Goal: Information Seeking & Learning: Learn about a topic

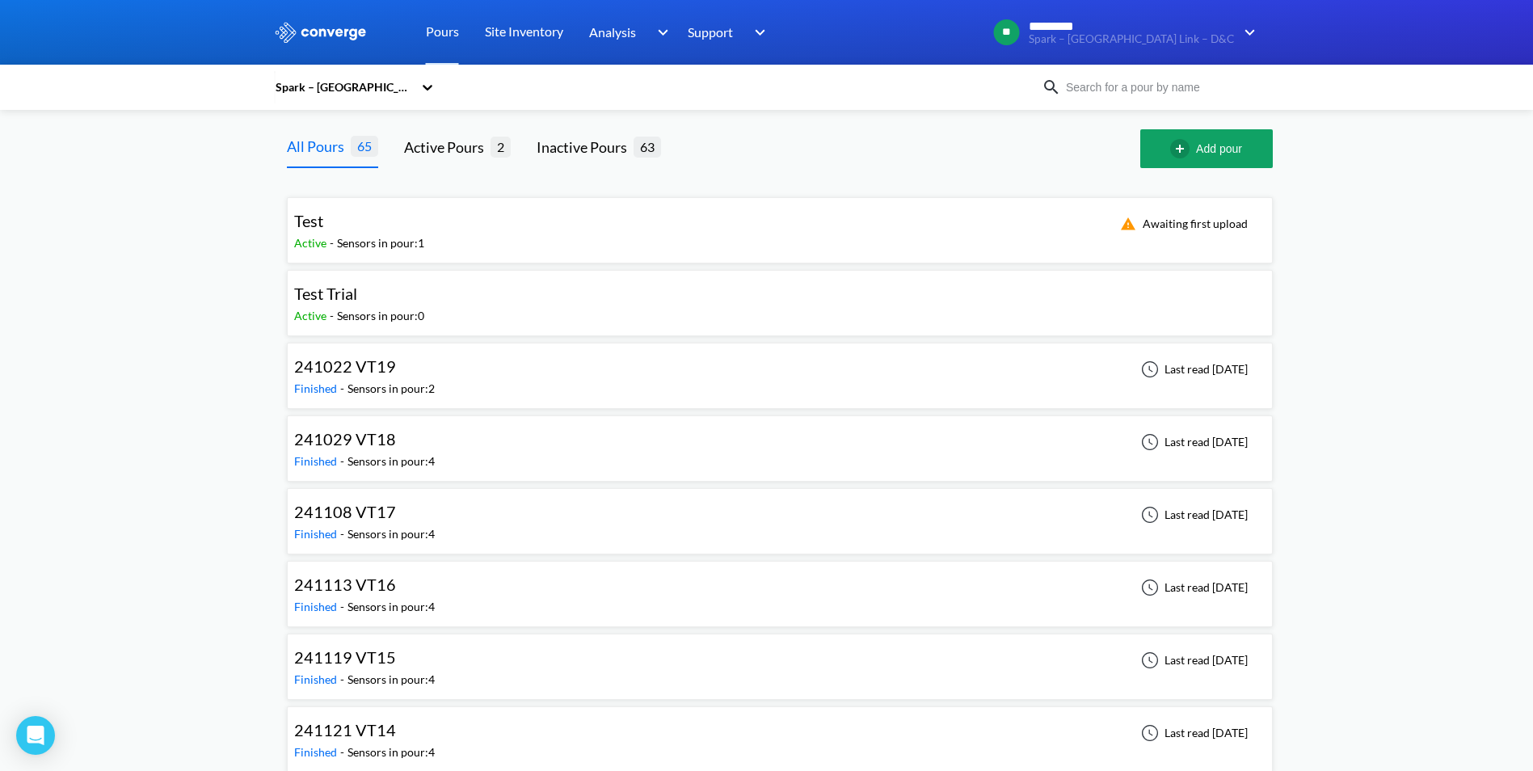
click at [377, 87] on div "Spark – North East Link – D&C" at bounding box center [343, 87] width 139 height 18
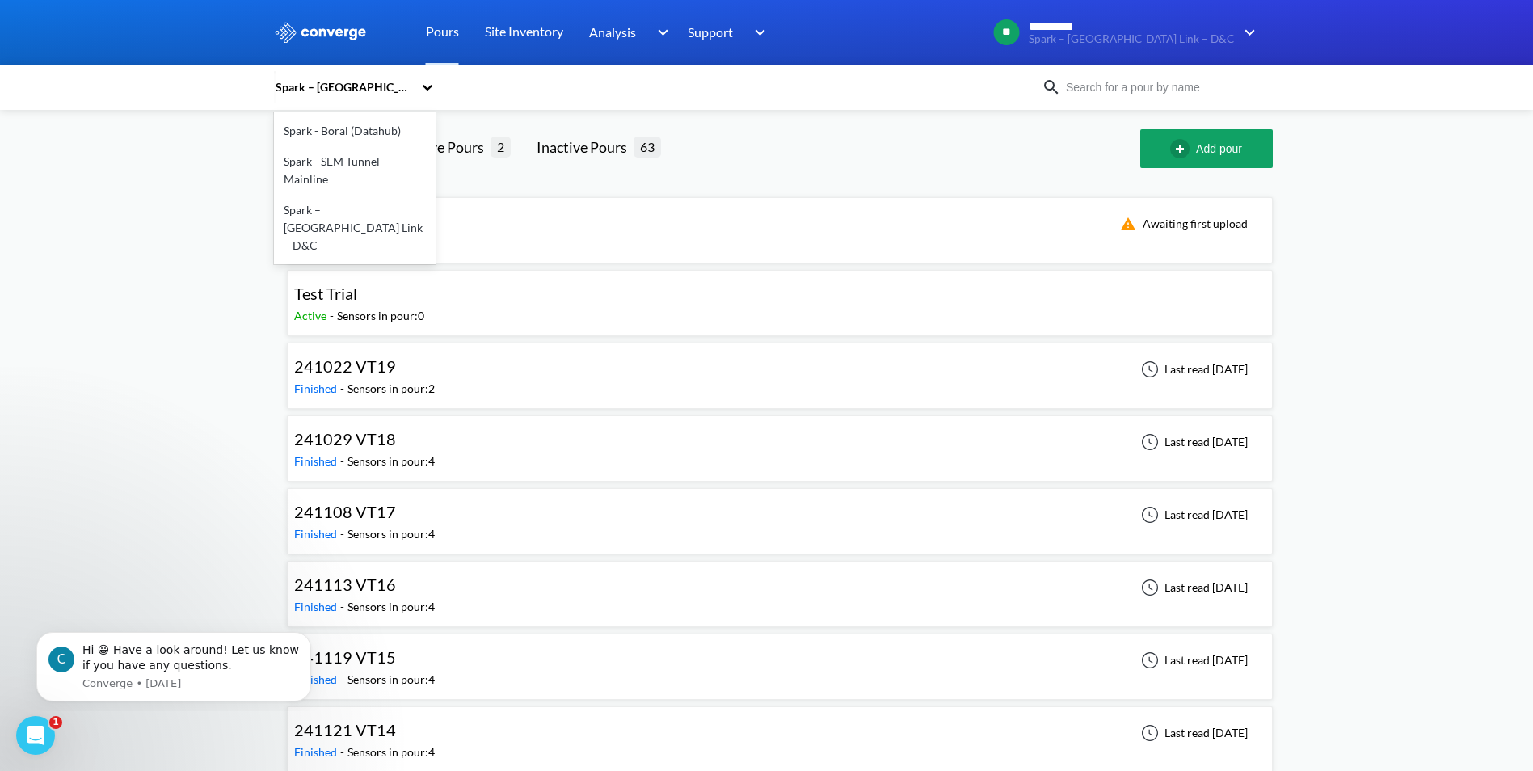
click at [363, 158] on div "Spark - SEM Tunnel Mainline" at bounding box center [355, 170] width 162 height 48
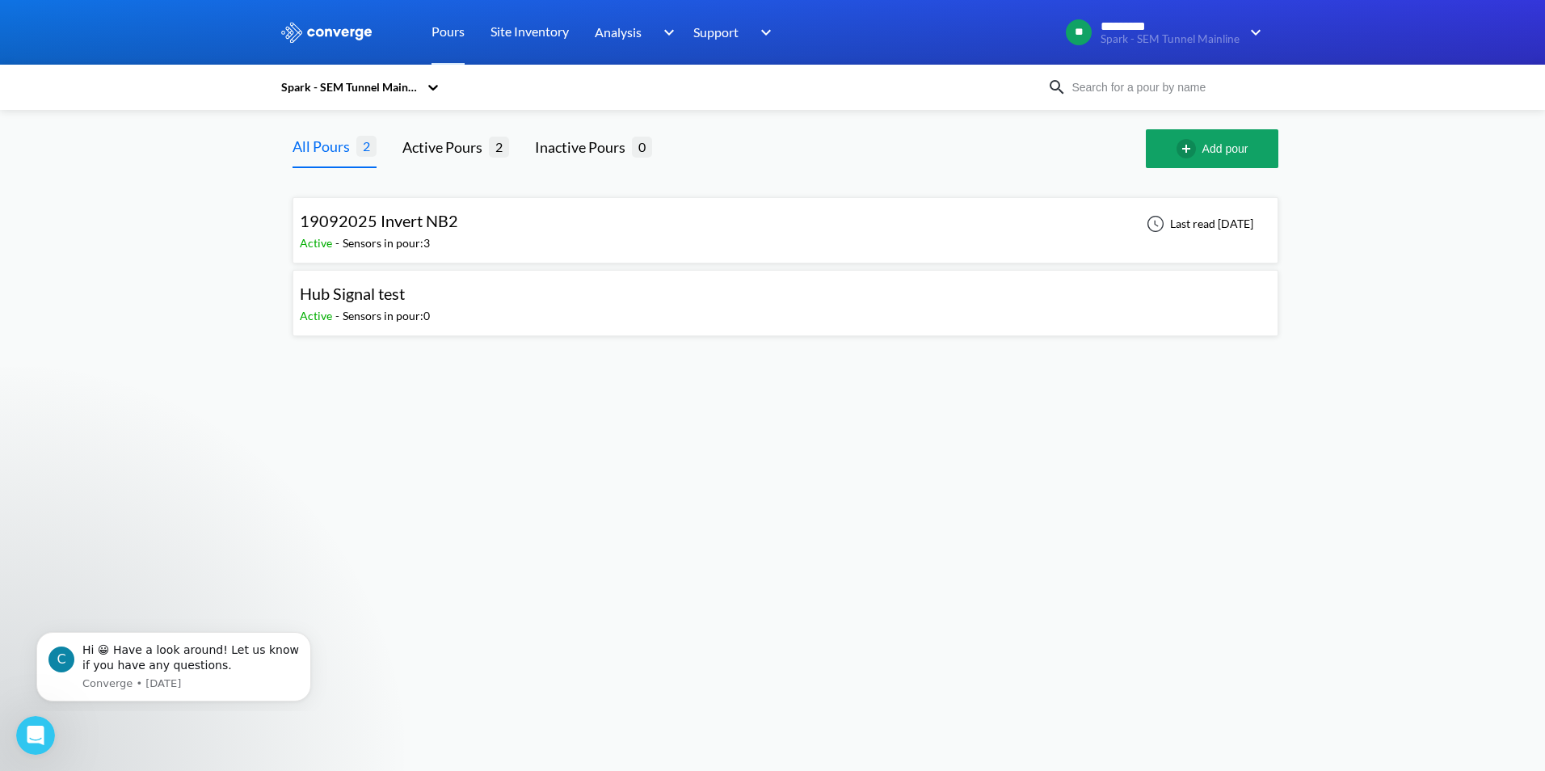
click at [394, 225] on span "19092025 Invert NB2" at bounding box center [379, 220] width 158 height 19
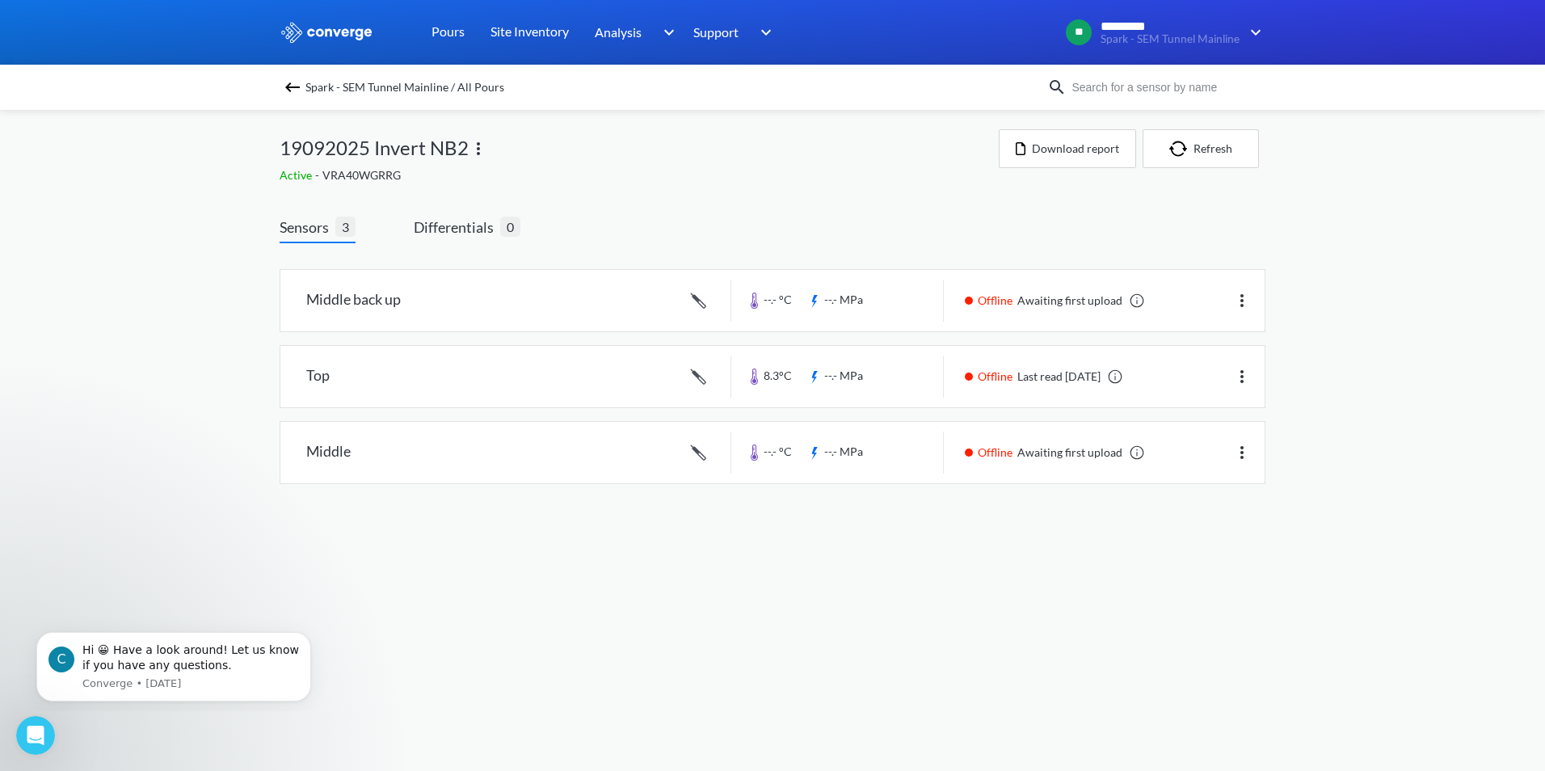
click at [292, 95] on img at bounding box center [292, 87] width 19 height 19
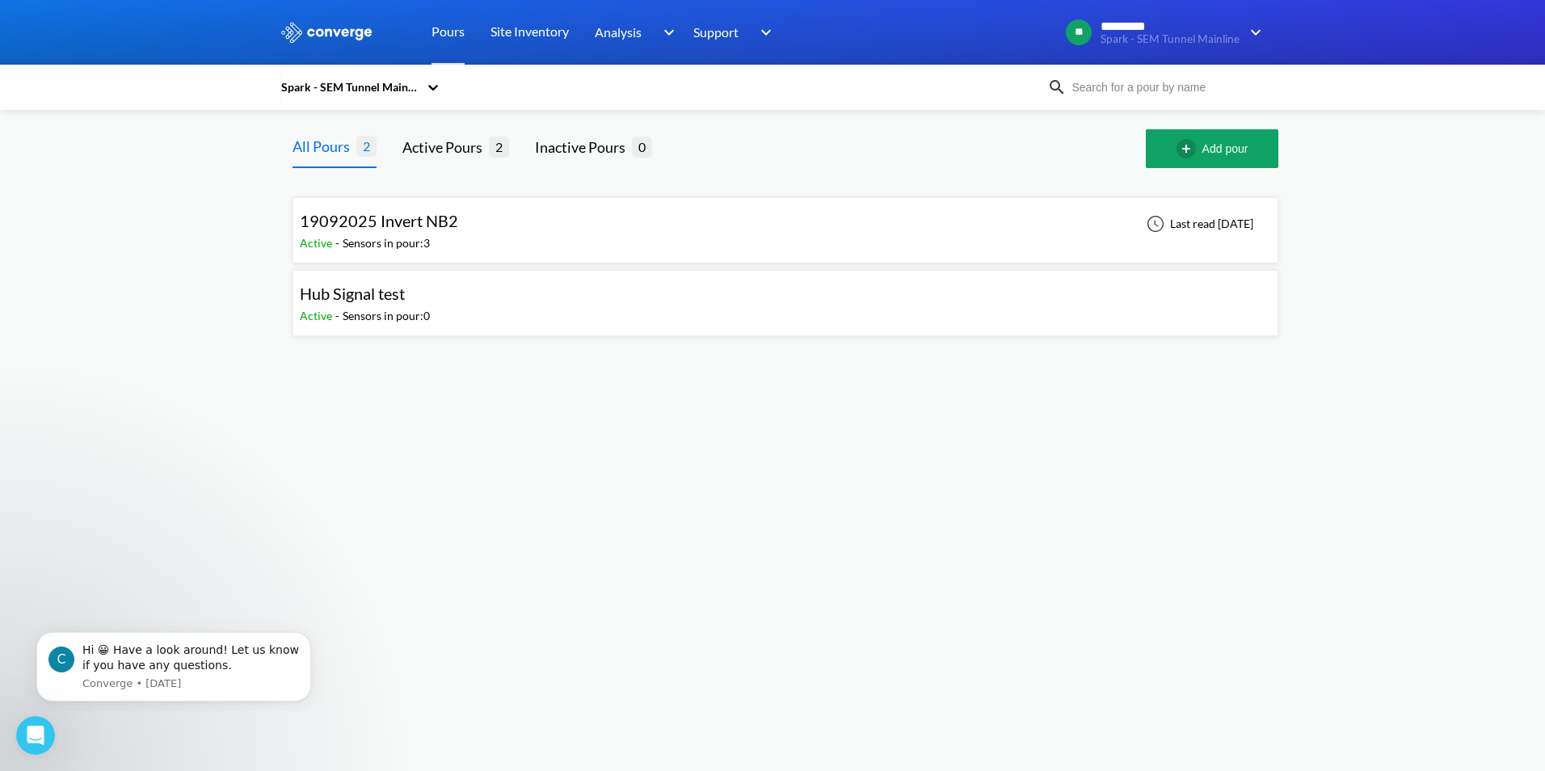
click at [416, 233] on div "19092025 Invert NB2" at bounding box center [379, 220] width 158 height 25
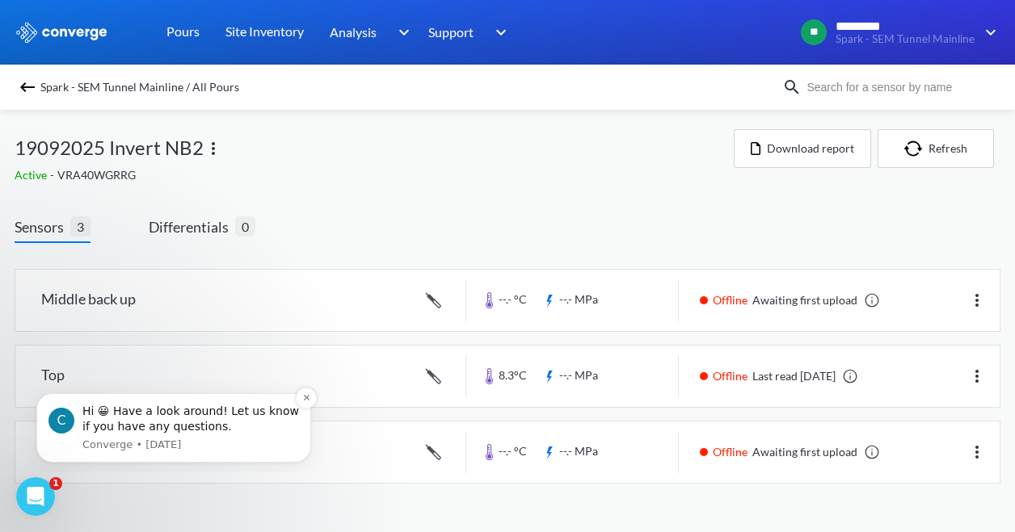
click at [232, 431] on div "Hi 😀 Have a look around! Let us know if you have any questions." at bounding box center [190, 420] width 217 height 32
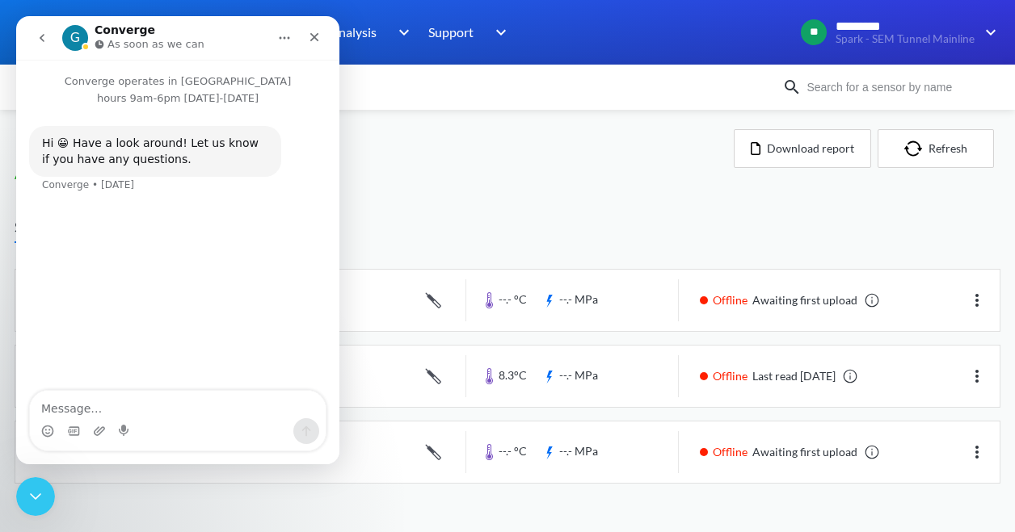
click at [214, 432] on div "Intercom messenger" at bounding box center [178, 432] width 296 height 26
drag, startPoint x: 211, startPoint y: 417, endPoint x: 204, endPoint y: 412, distance: 8.7
click at [204, 412] on textarea "Message…" at bounding box center [178, 404] width 296 height 27
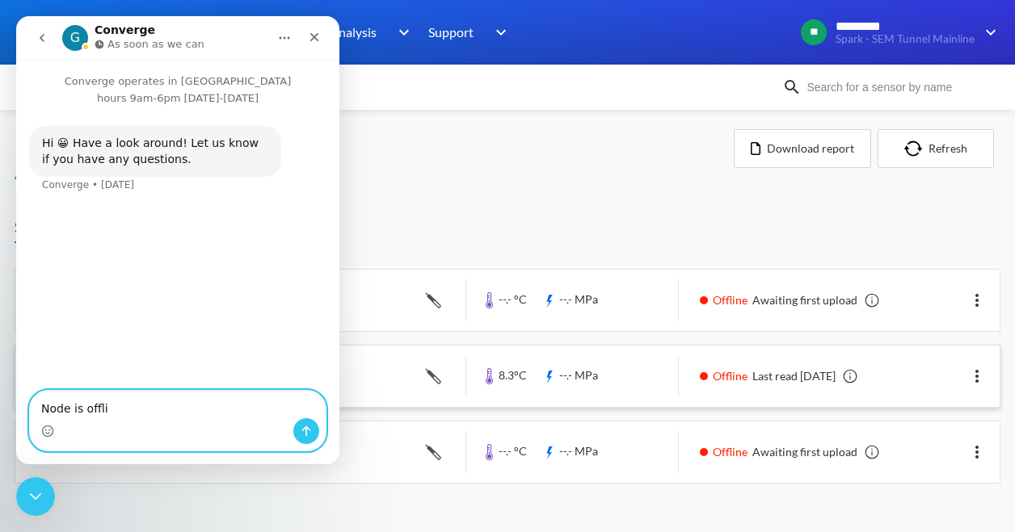
type textarea "Node is offlie"
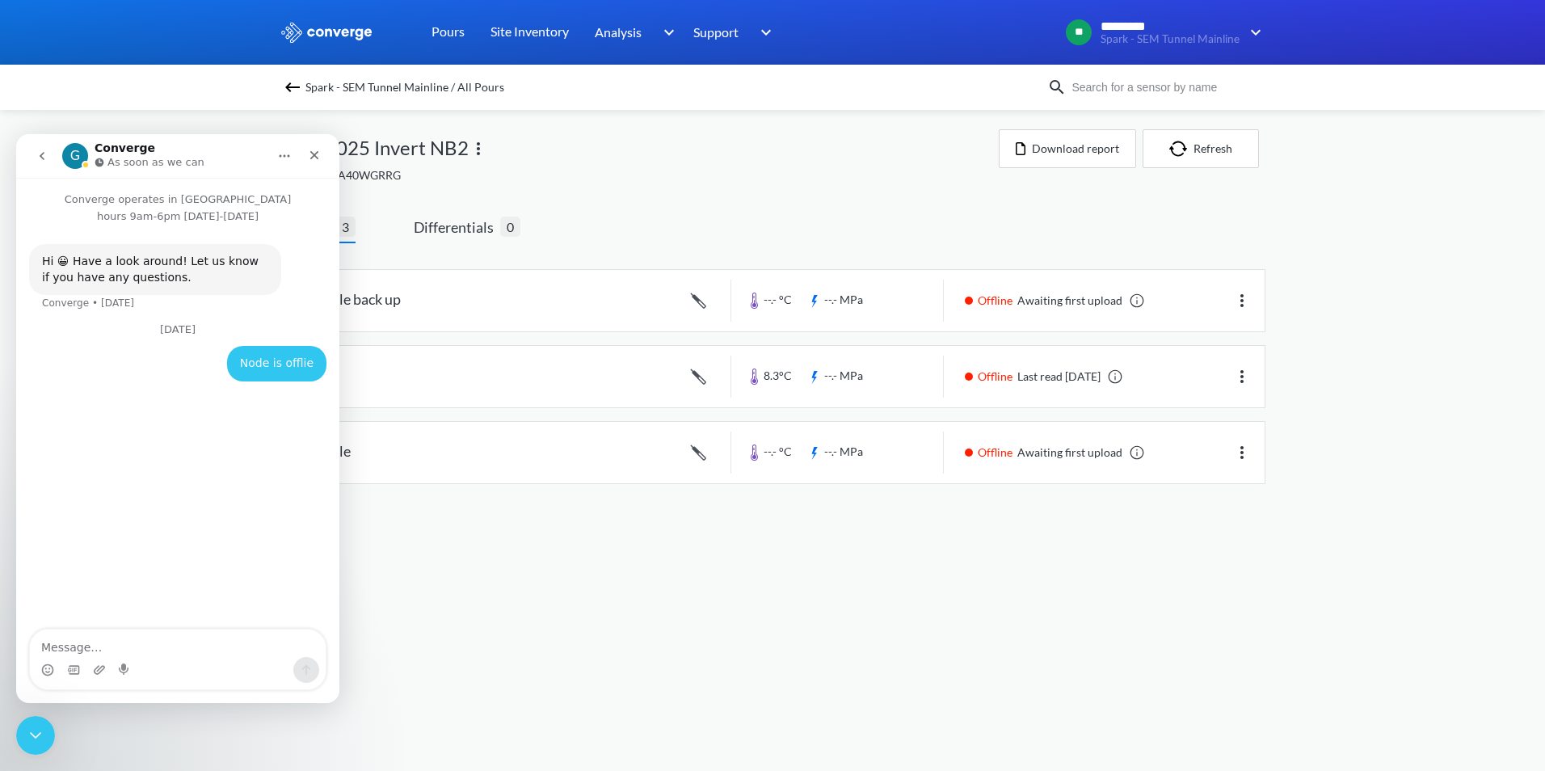
click at [99, 160] on icon "Intercom messenger" at bounding box center [100, 163] width 10 height 10
click at [313, 159] on icon "Close" at bounding box center [314, 155] width 13 height 13
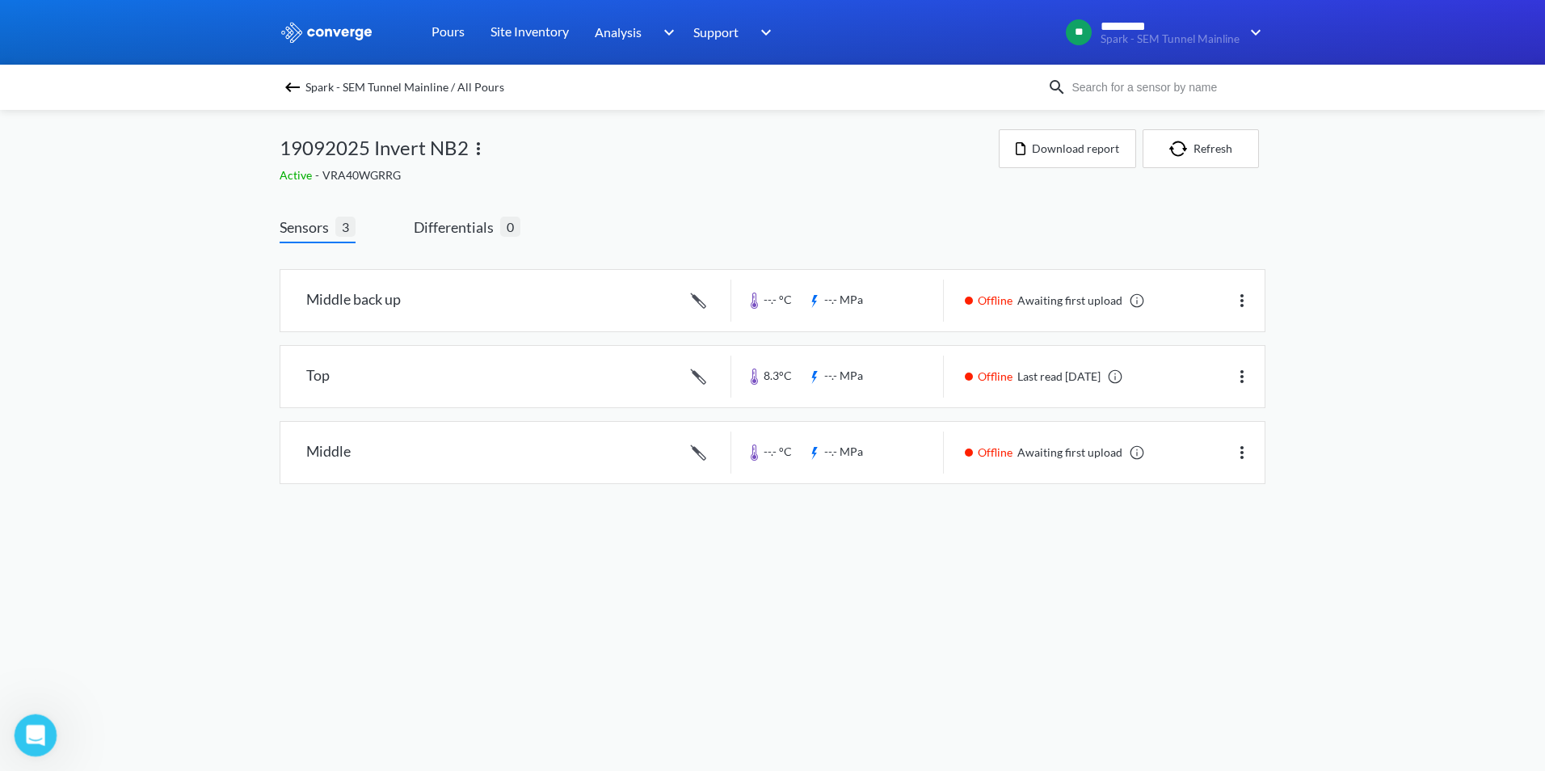
click at [47, 740] on div "Open Intercom Messenger" at bounding box center [32, 732] width 53 height 53
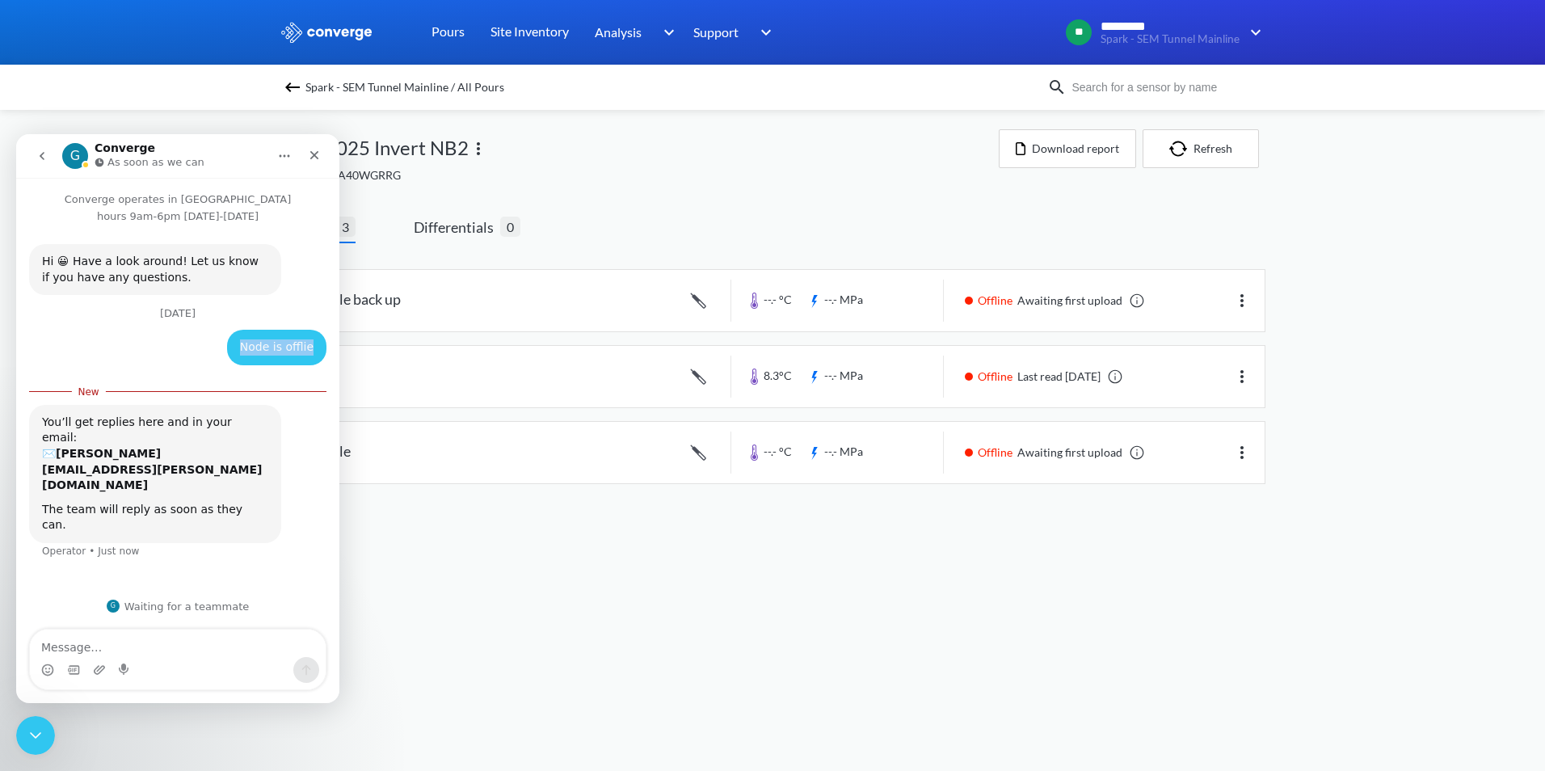
drag, startPoint x: 245, startPoint y: 333, endPoint x: 323, endPoint y: 325, distance: 78.8
click at [323, 330] on div "Node is offlie Susan • Just now" at bounding box center [276, 348] width 99 height 36
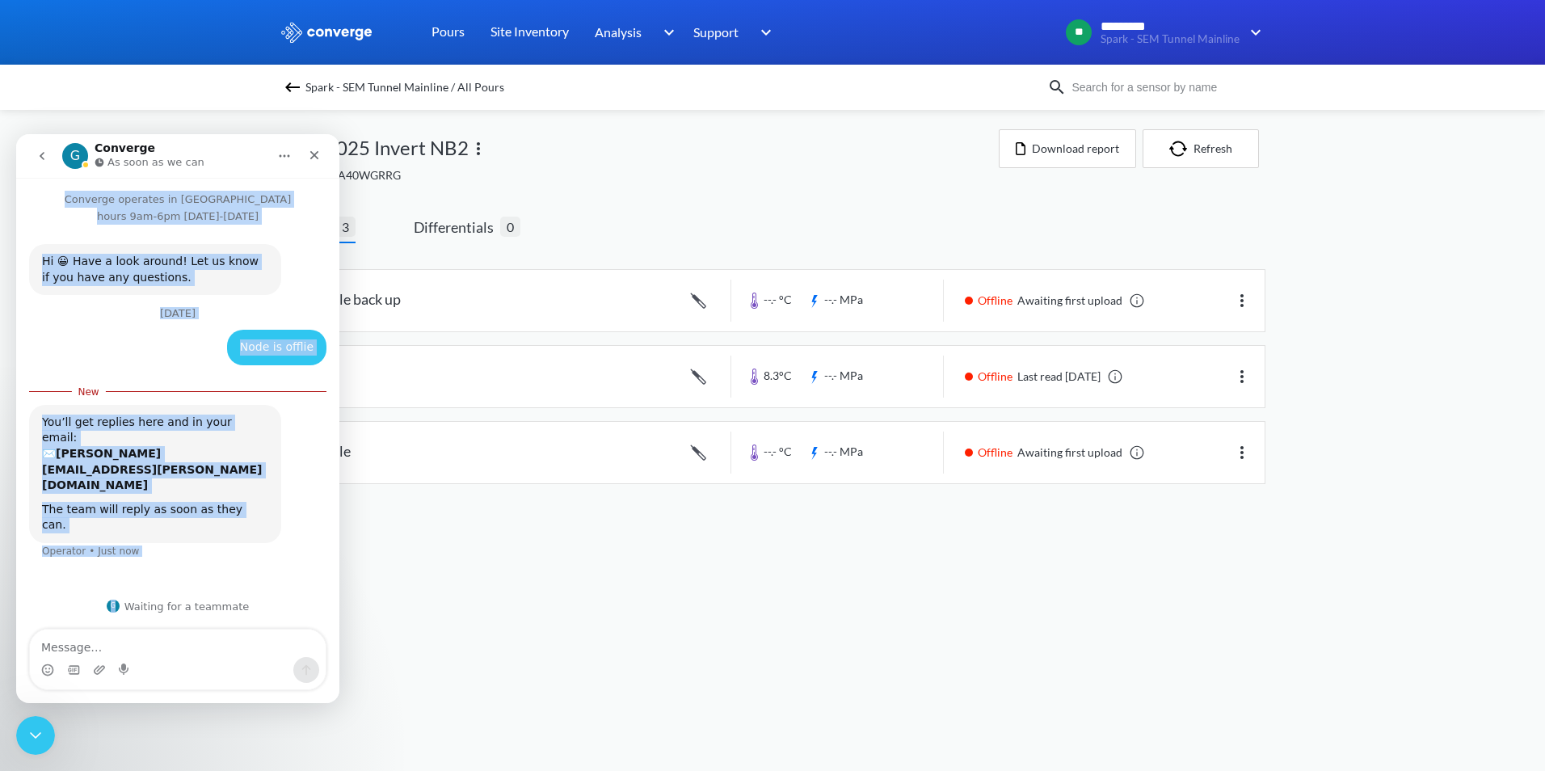
drag, startPoint x: 318, startPoint y: 166, endPoint x: 290, endPoint y: 623, distance: 458.1
click at [290, 623] on div "G Converge As soon as we can Converge operates in UK hours 9am-6pm Monday-Frida…" at bounding box center [177, 418] width 323 height 569
drag, startPoint x: 290, startPoint y: 623, endPoint x: 175, endPoint y: 576, distance: 123.9
click at [175, 576] on div "Hi 😀 Have a look around! Let us know if you have any questions. Converge • 8w a…" at bounding box center [177, 405] width 323 height 361
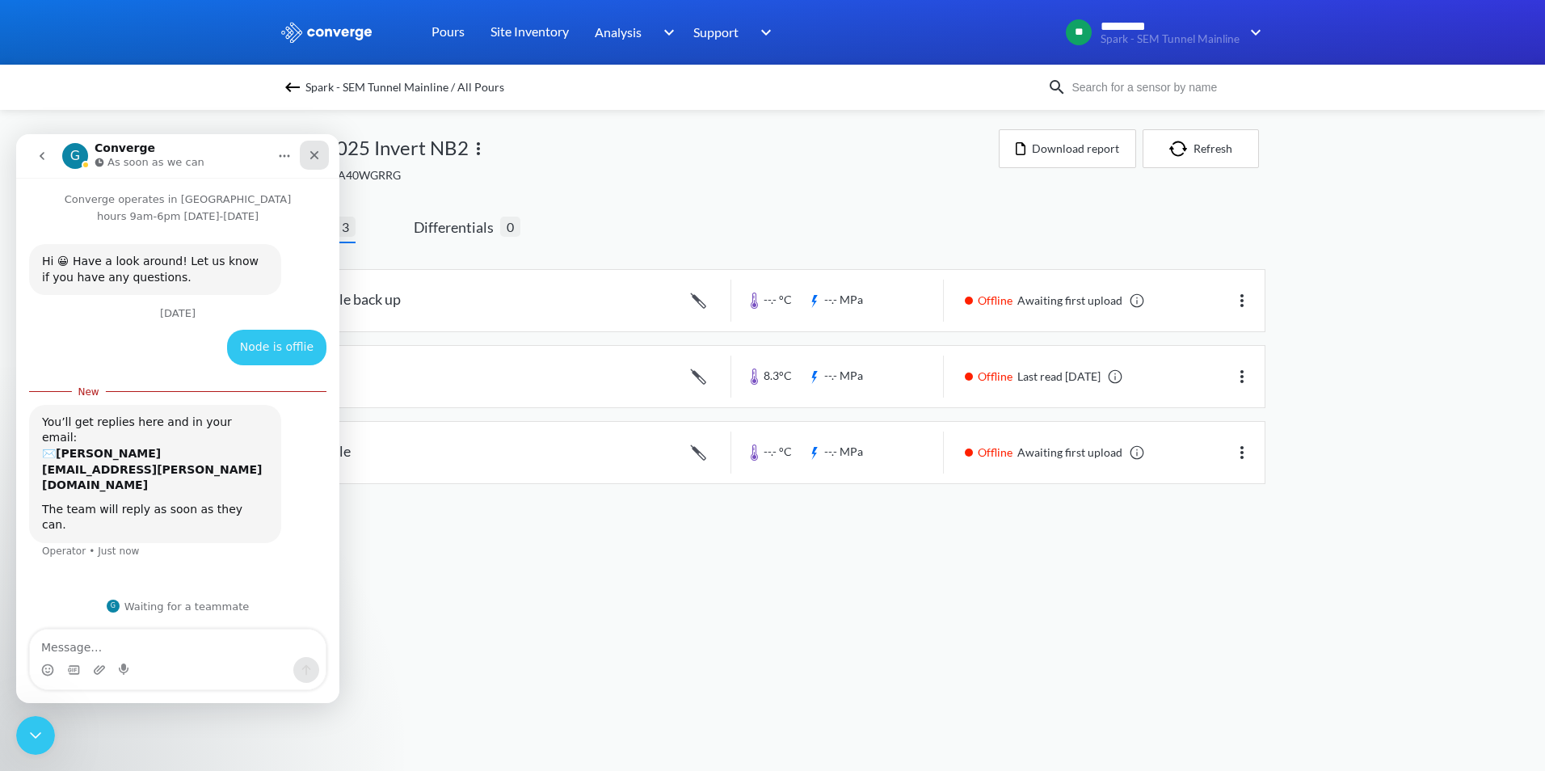
drag, startPoint x: 320, startPoint y: 155, endPoint x: 448, endPoint y: 332, distance: 218.2
click at [320, 155] on icon "Close" at bounding box center [314, 155] width 13 height 13
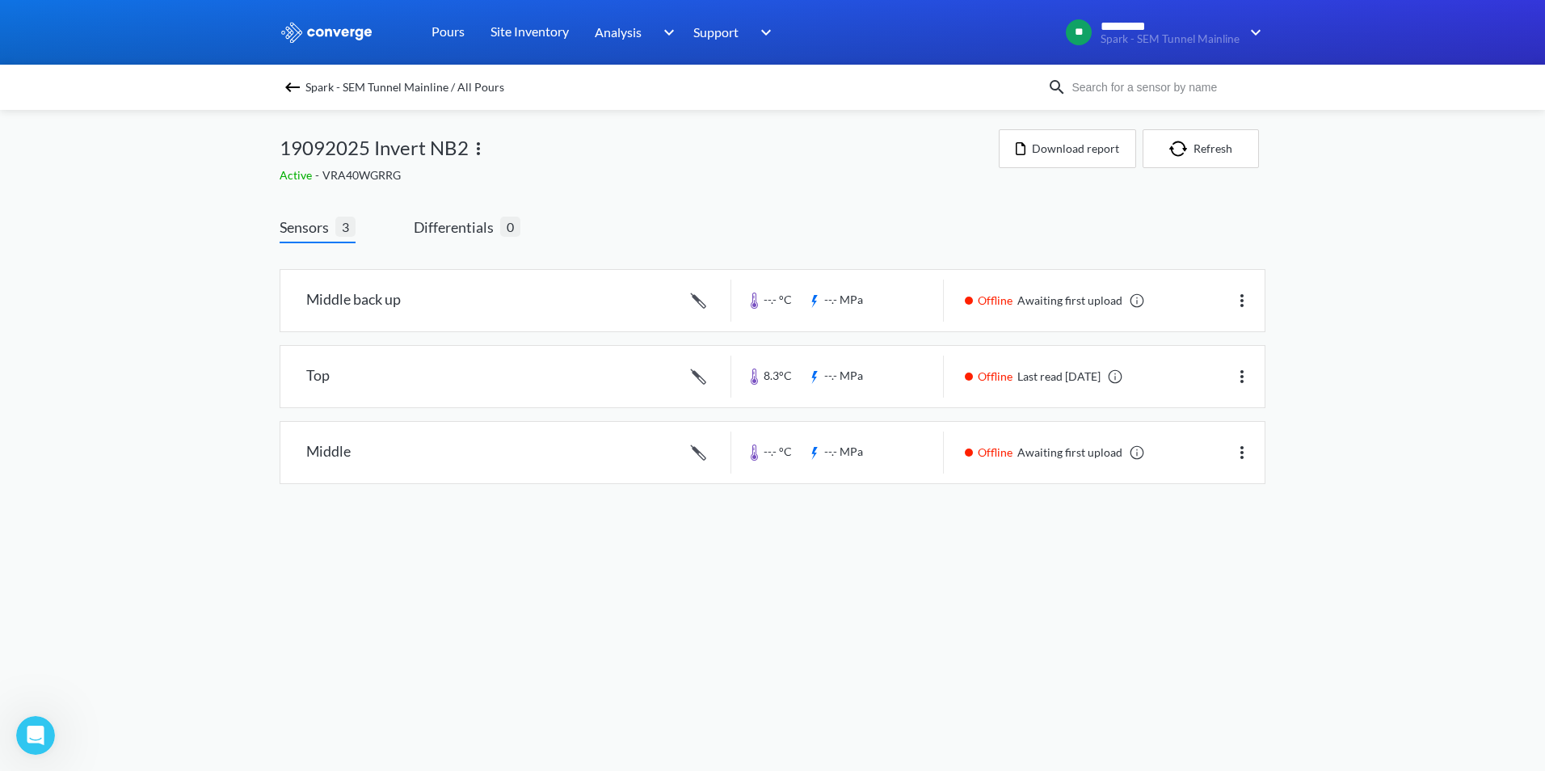
click at [756, 212] on div "Sensors 3 Differentials 0 Middle back up --.- °C --.- MPa Offline Awaiting firs…" at bounding box center [773, 354] width 986 height 324
click at [1191, 134] on button "Refresh" at bounding box center [1200, 148] width 116 height 39
click at [773, 196] on div "Sensors 3 Differentials 0 Middle back up --.- °C --.- MPa Offline Awaiting firs…" at bounding box center [773, 354] width 986 height 324
click at [1200, 139] on button "Refresh" at bounding box center [1200, 148] width 116 height 39
click at [1198, 148] on button "Refresh" at bounding box center [1200, 148] width 116 height 39
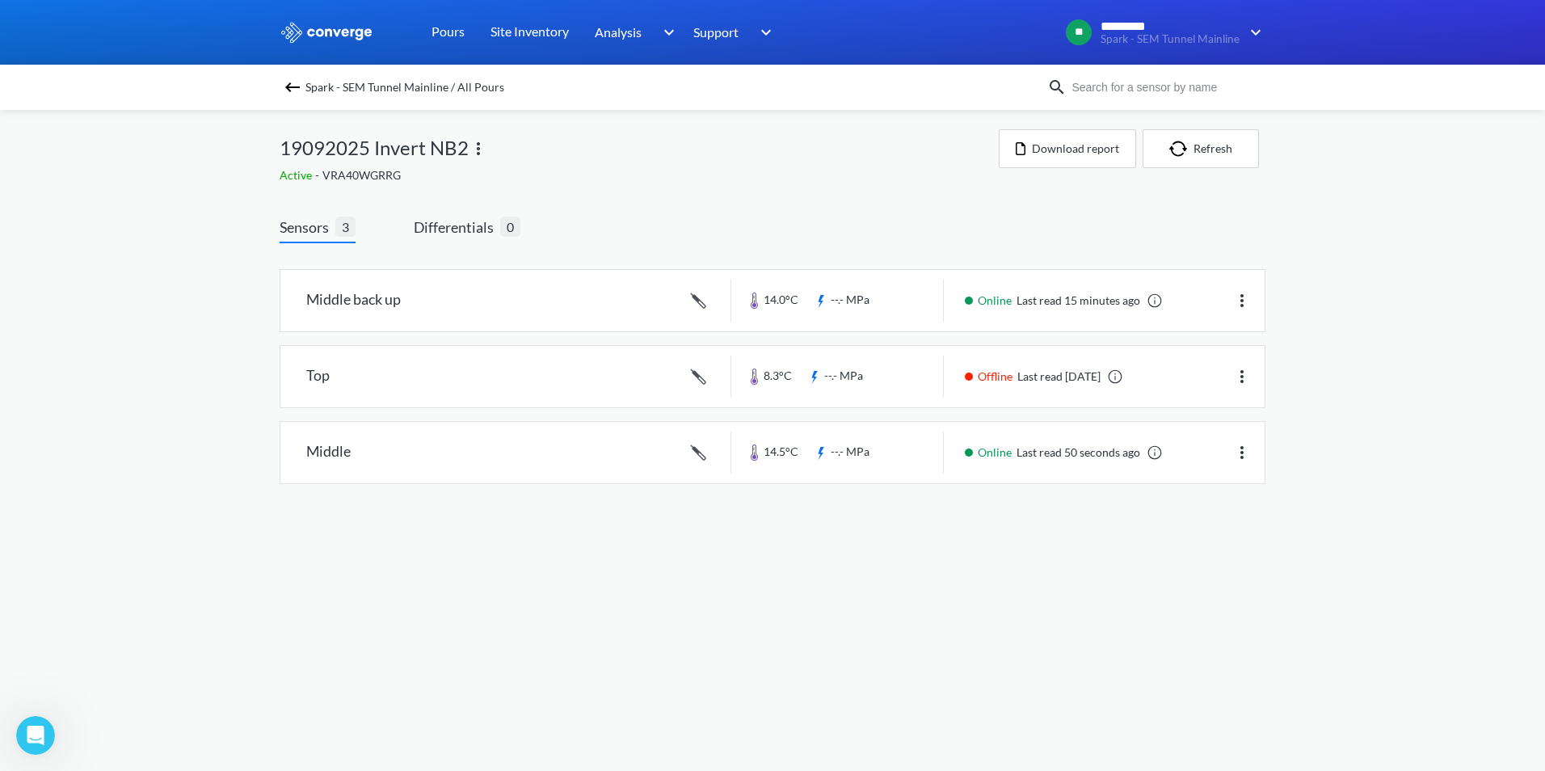
click at [286, 88] on img at bounding box center [292, 87] width 19 height 19
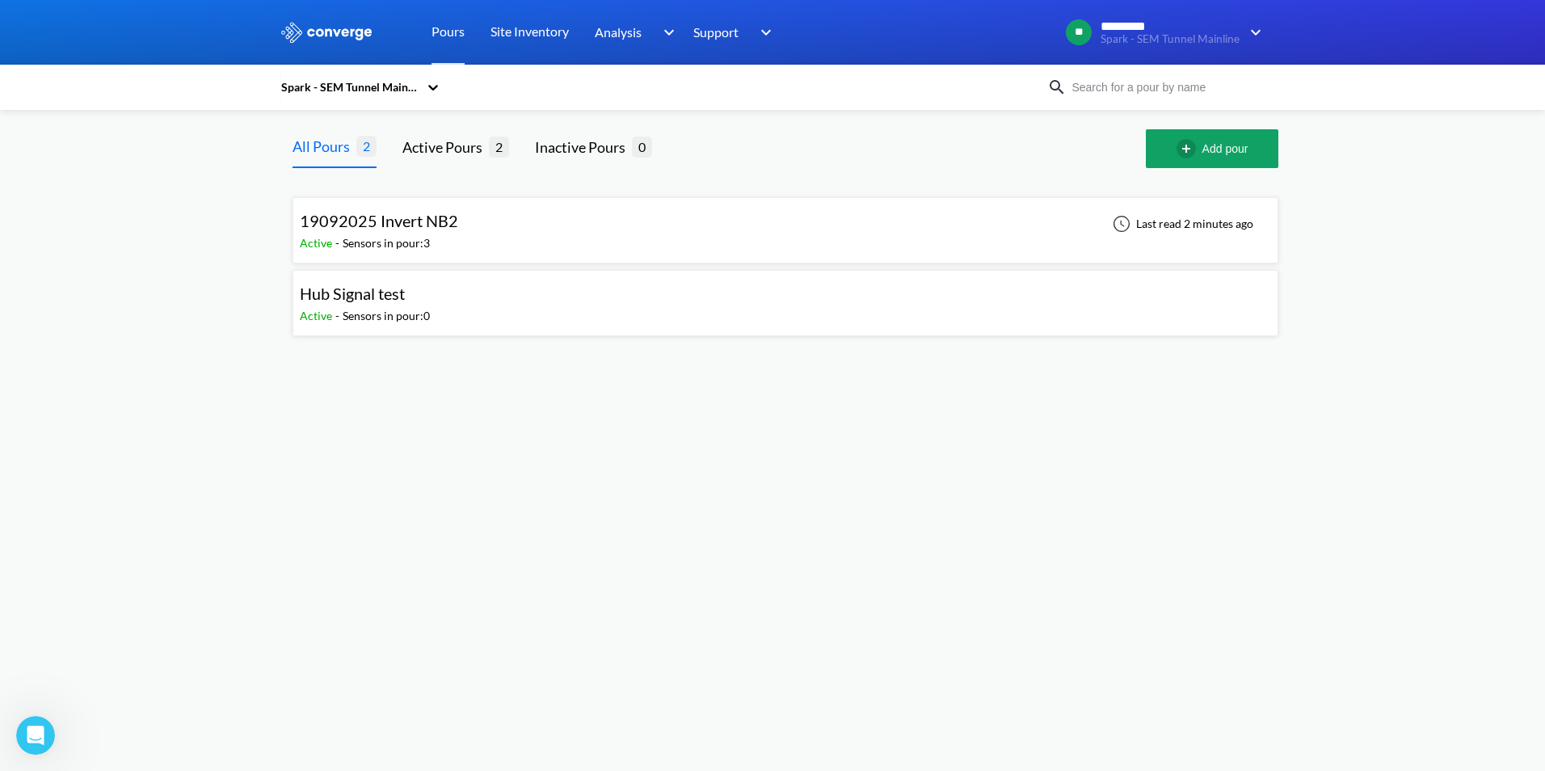
click at [424, 214] on span "19092025 Invert NB2" at bounding box center [379, 220] width 158 height 19
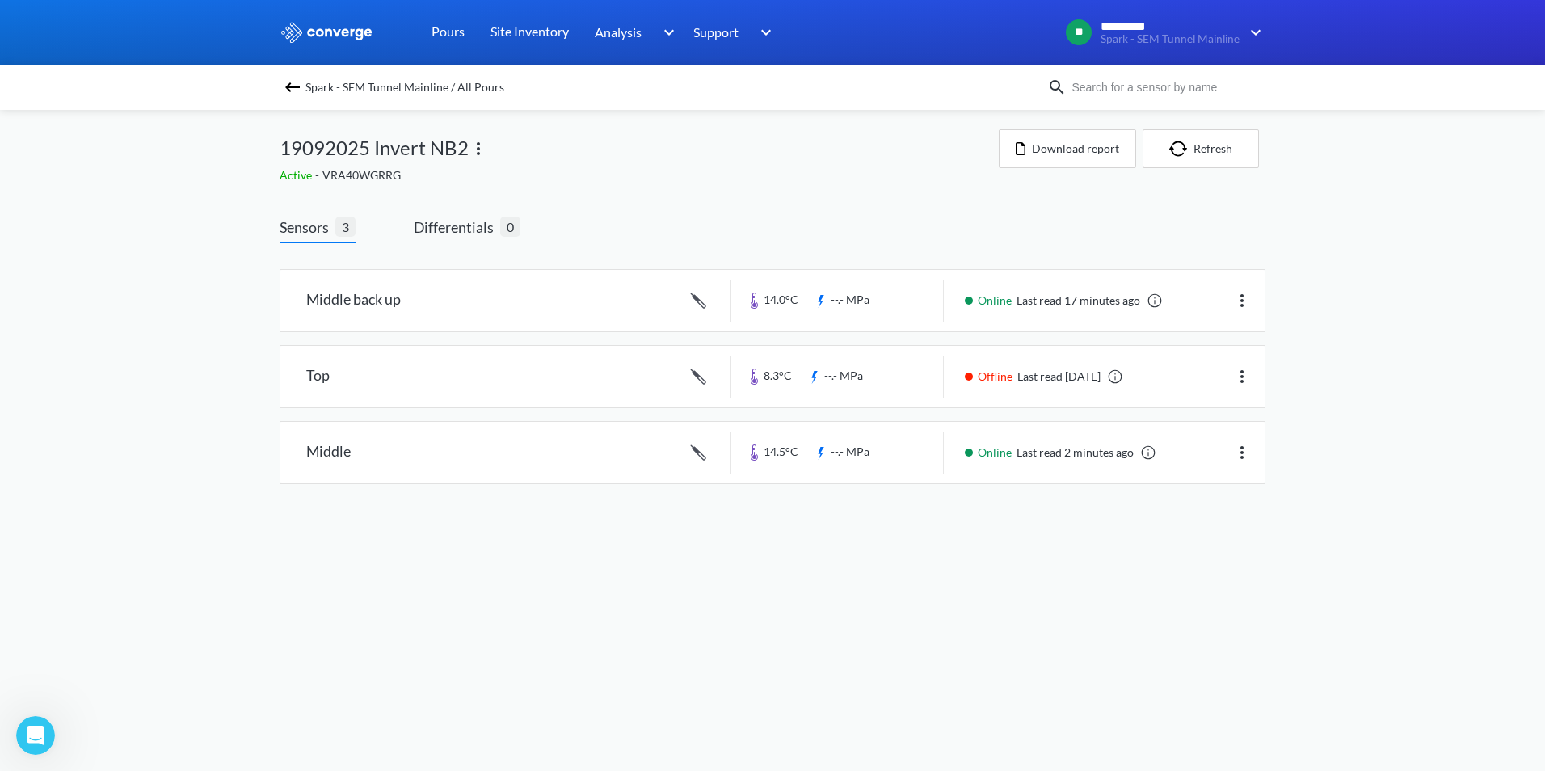
click at [309, 104] on div "Spark - SEM Tunnel Mainline / All Pours" at bounding box center [772, 87] width 1545 height 45
click at [286, 95] on img at bounding box center [292, 87] width 19 height 19
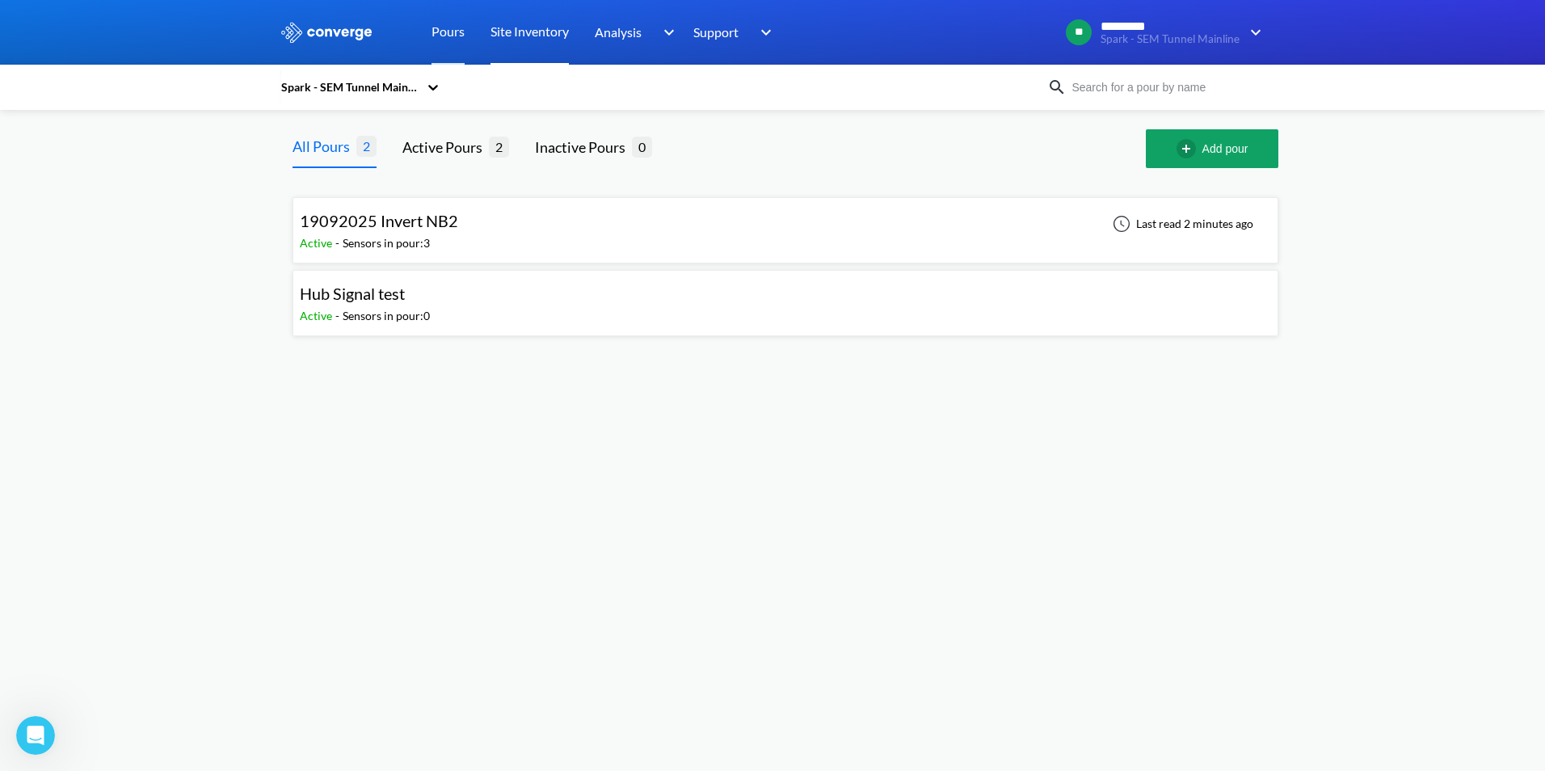
click at [542, 32] on link "Site Inventory" at bounding box center [529, 32] width 78 height 65
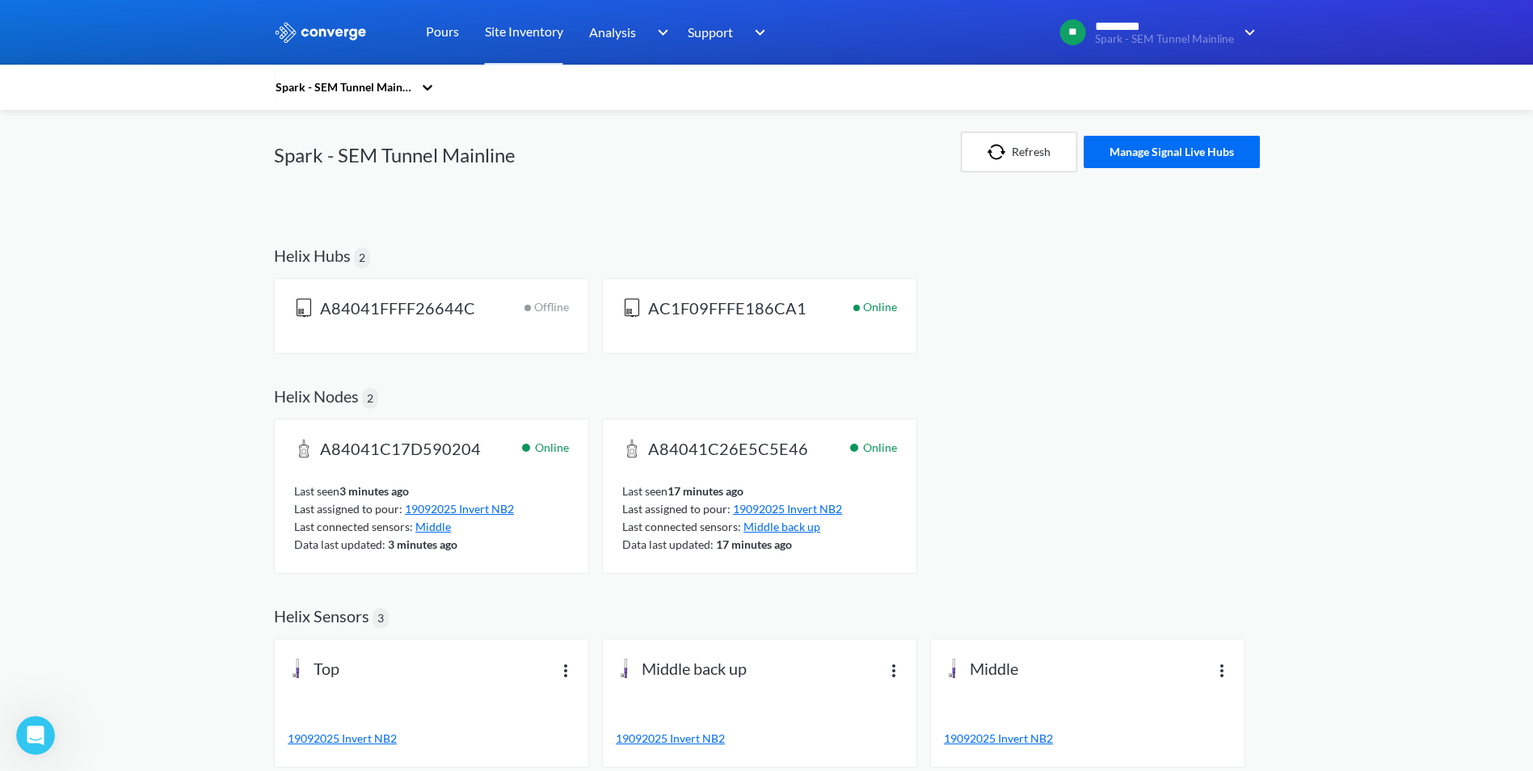
drag, startPoint x: 356, startPoint y: 88, endPoint x: 364, endPoint y: 111, distance: 24.5
click at [357, 88] on div "Spark - SEM Tunnel Mainline" at bounding box center [343, 87] width 139 height 18
click at [350, 162] on div "Spark - SEM Tunnel Mainline" at bounding box center [355, 170] width 162 height 48
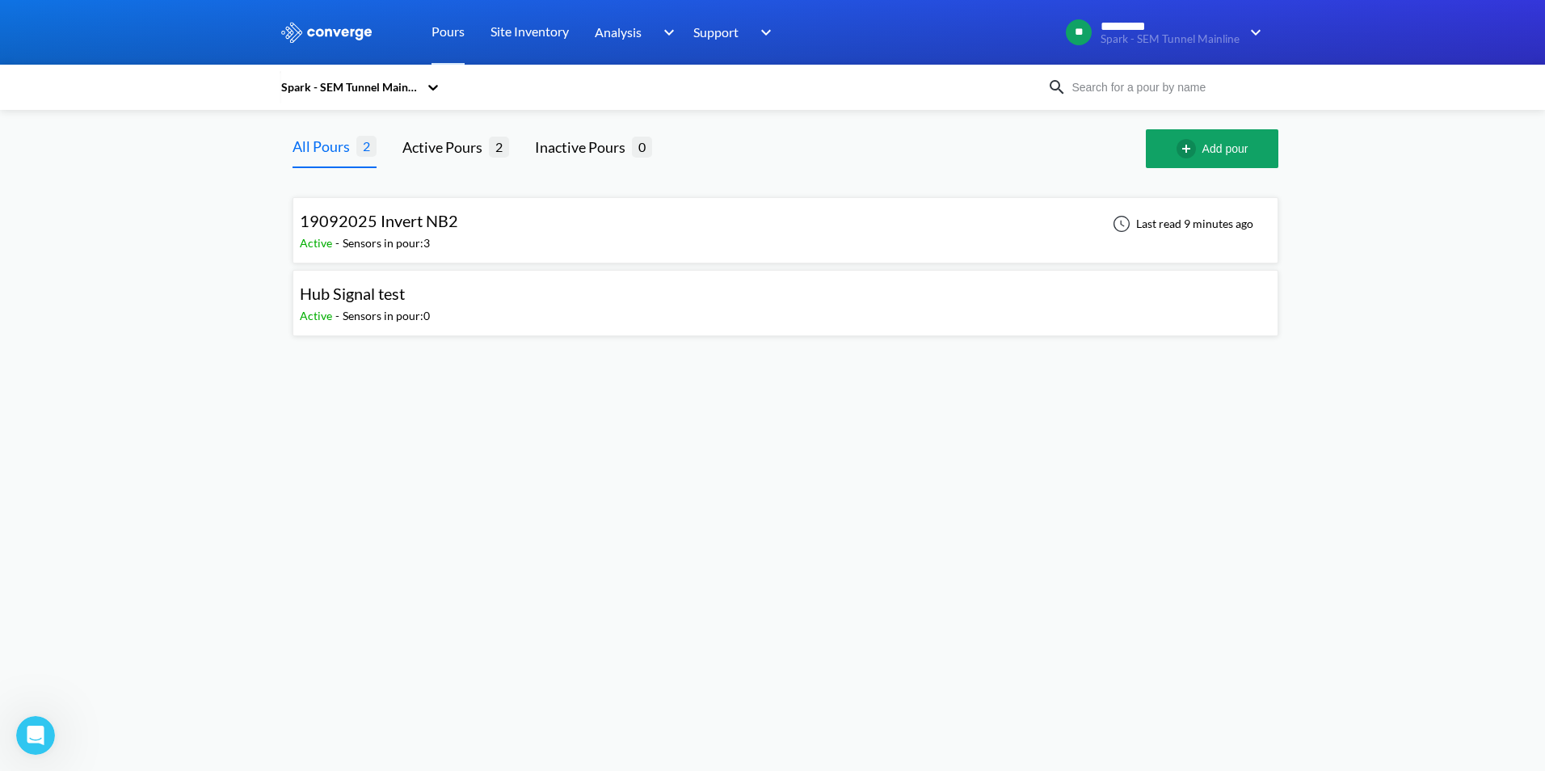
click at [425, 234] on div "Sensors in pour: 3" at bounding box center [386, 243] width 87 height 18
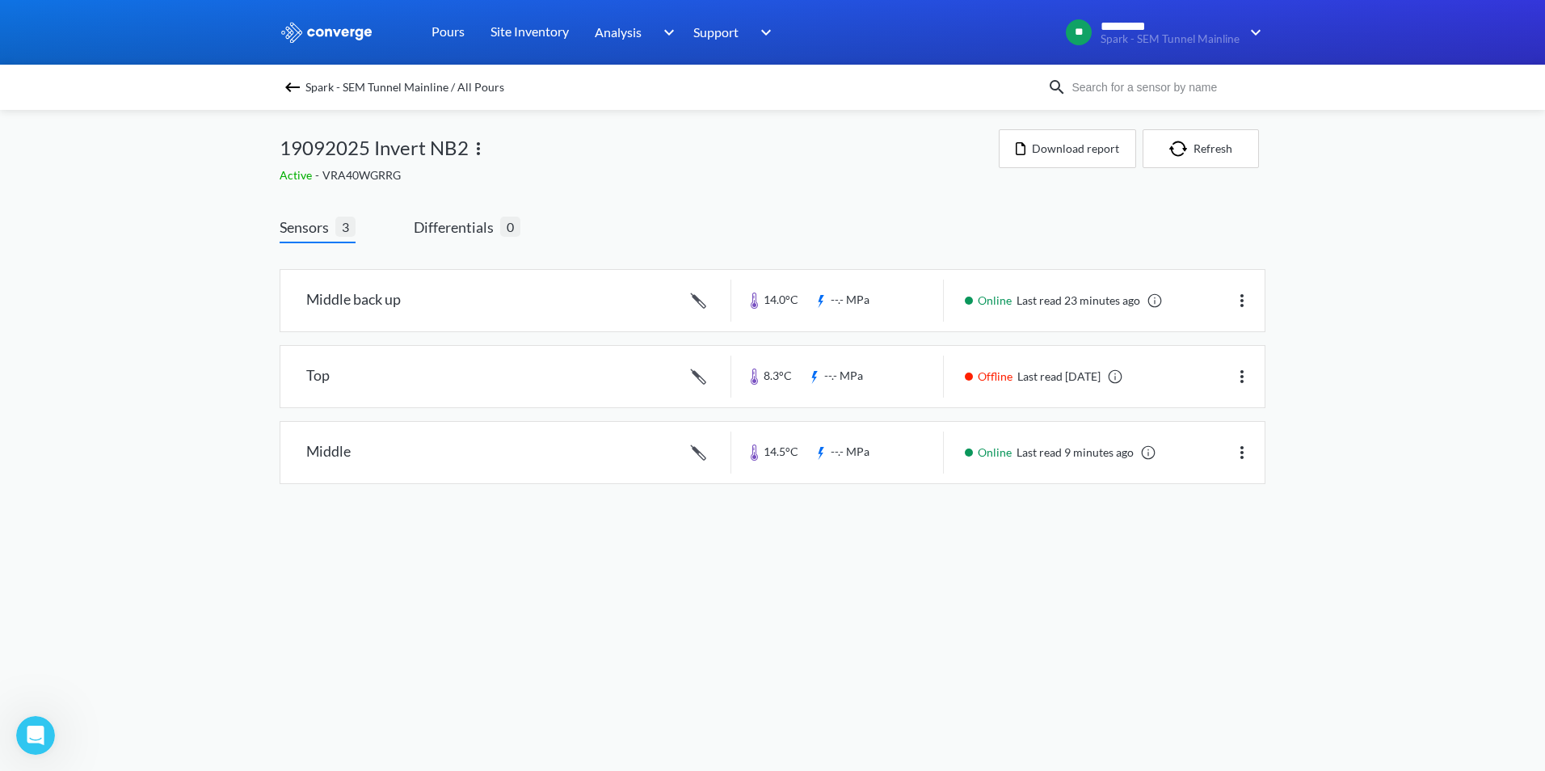
click at [891, 555] on body "Sorry, this feature is not available in the demo OK MENU Spark - SEM Tunnel Mai…" at bounding box center [772, 385] width 1545 height 771
click at [1231, 148] on button "Refresh" at bounding box center [1200, 148] width 116 height 39
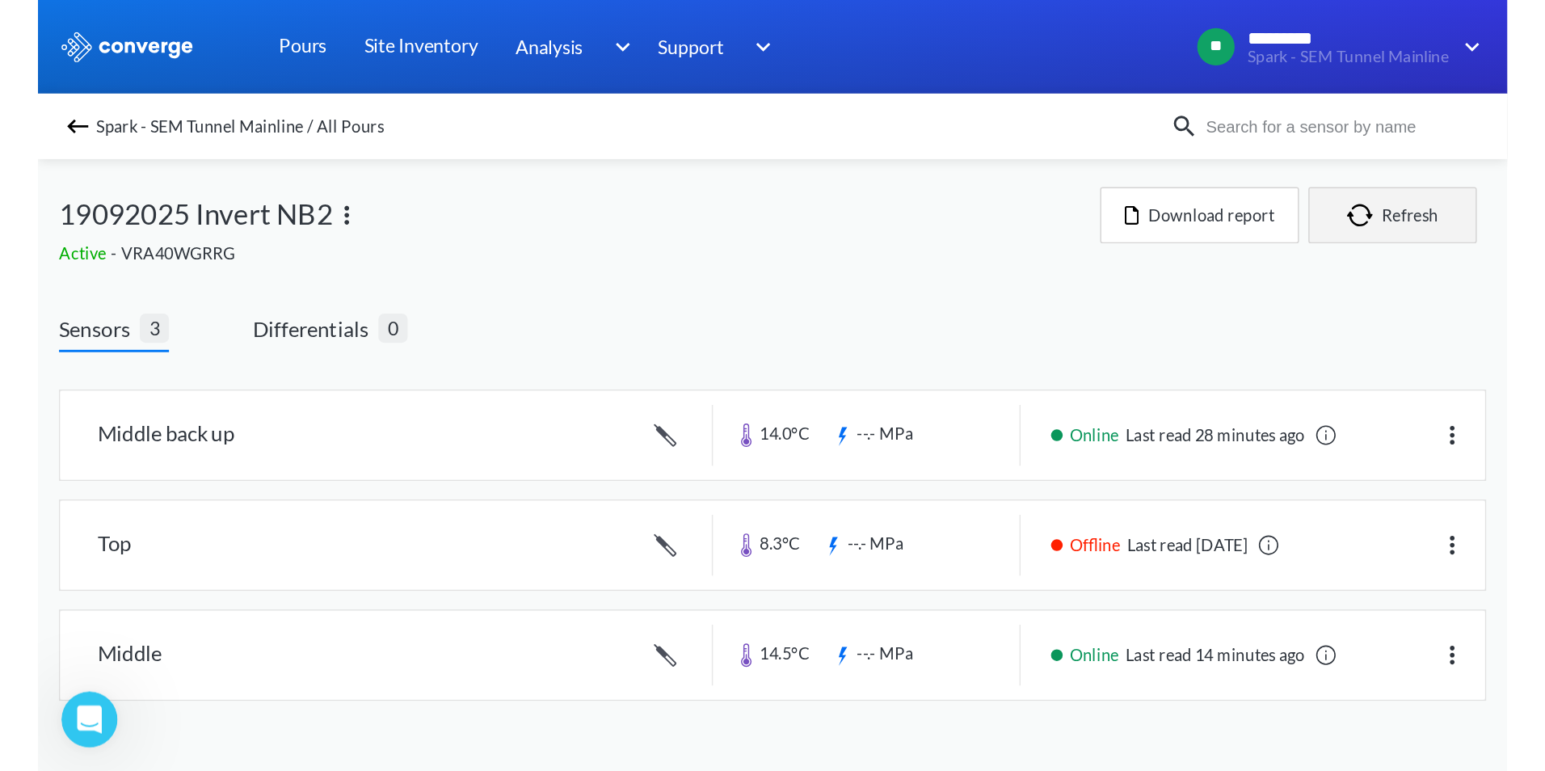
scroll to position [33, 0]
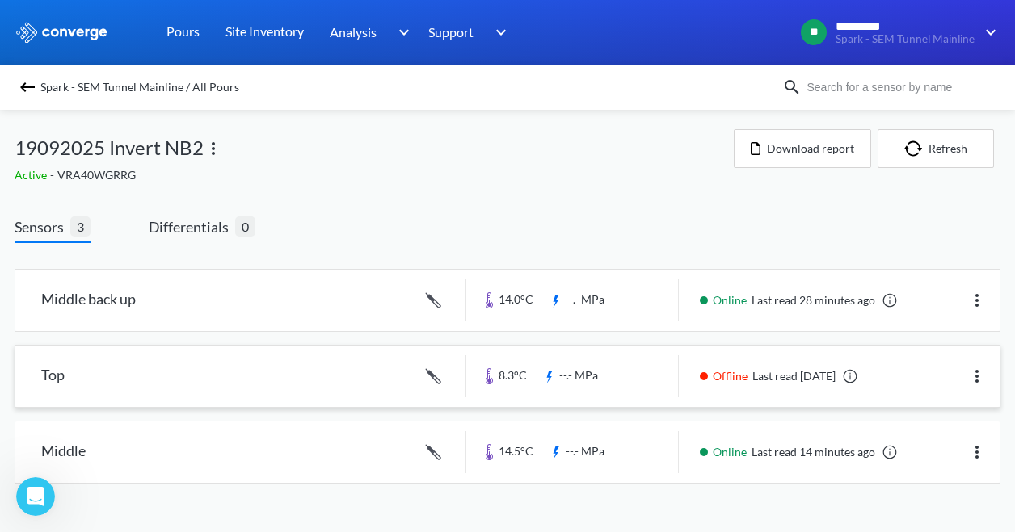
click at [976, 375] on img at bounding box center [976, 376] width 19 height 19
click at [940, 377] on div "Edit" at bounding box center [934, 376] width 103 height 31
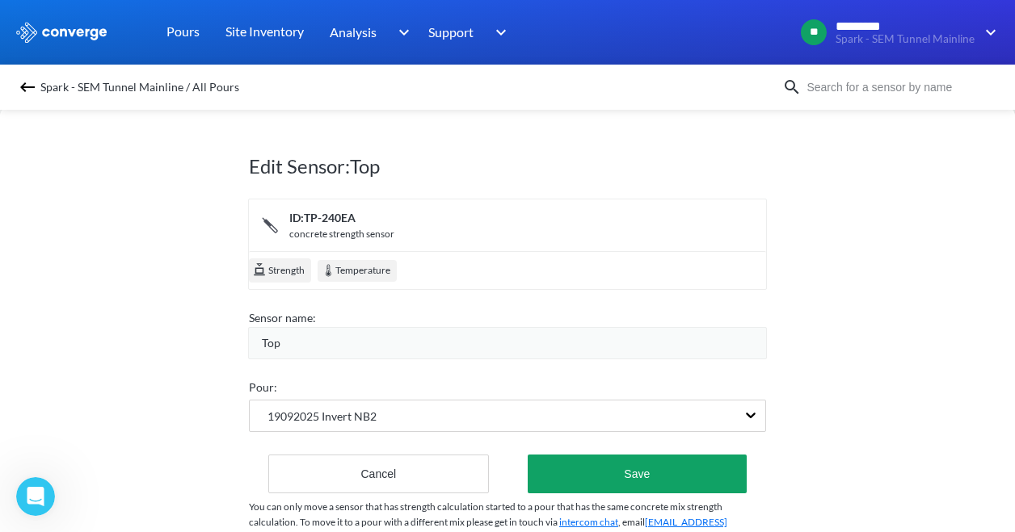
click at [272, 338] on span "Top" at bounding box center [271, 343] width 19 height 18
click at [25, 85] on img at bounding box center [27, 87] width 19 height 19
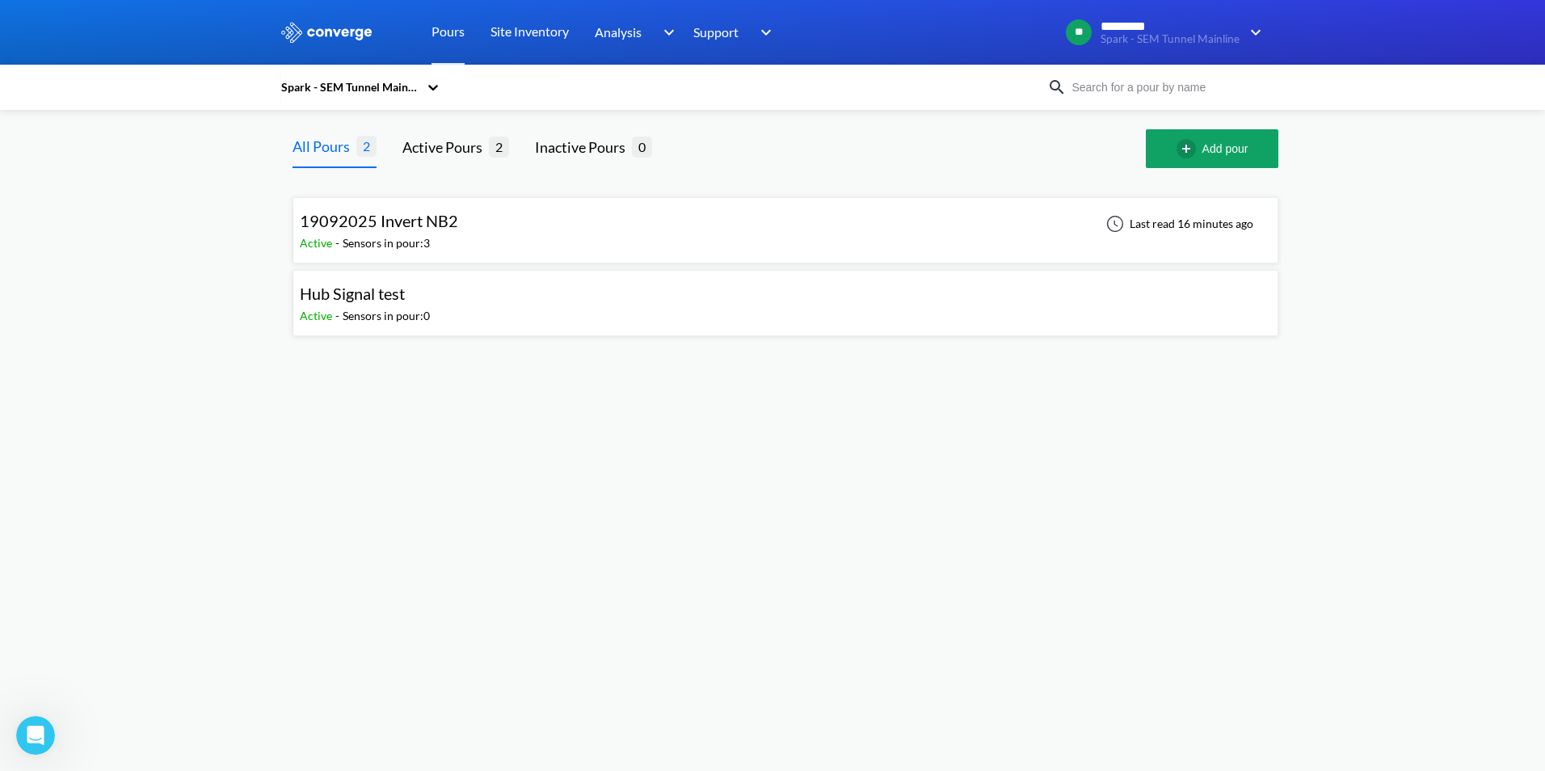
click at [368, 230] on span "19092025 Invert NB2" at bounding box center [379, 220] width 158 height 19
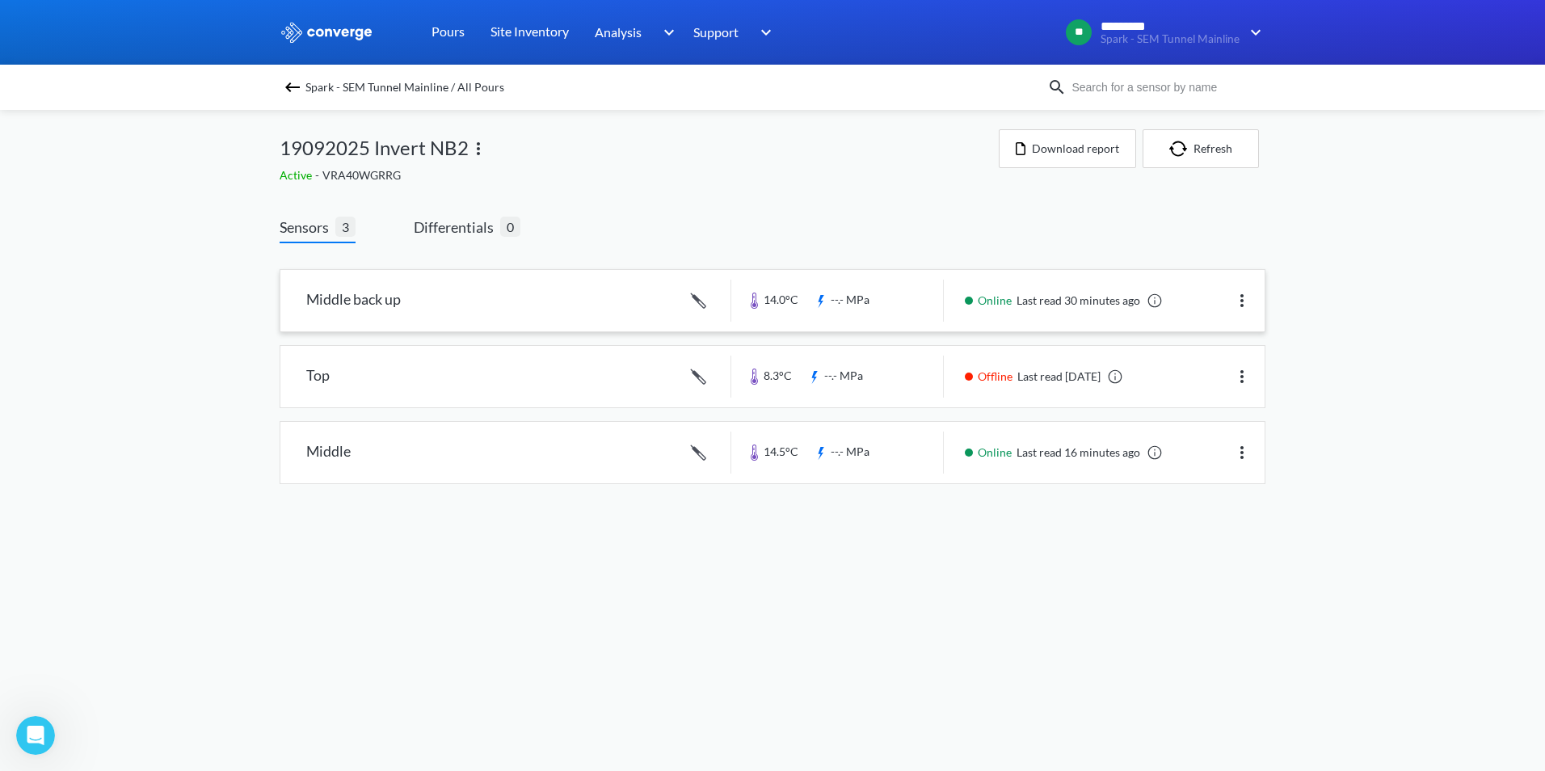
click at [486, 317] on link at bounding box center [772, 300] width 984 height 61
click at [527, 297] on link at bounding box center [772, 300] width 984 height 61
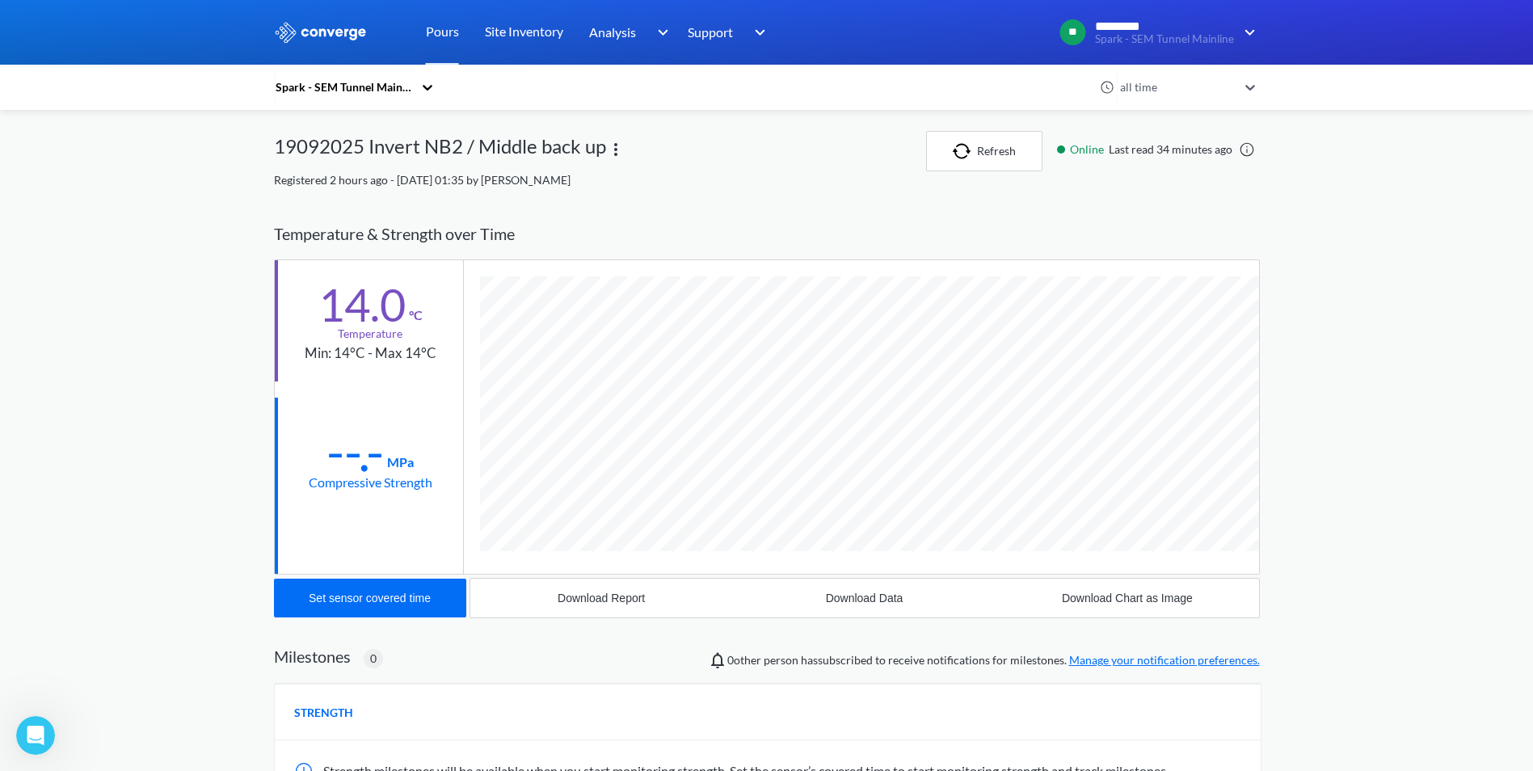
scroll to position [233, 0]
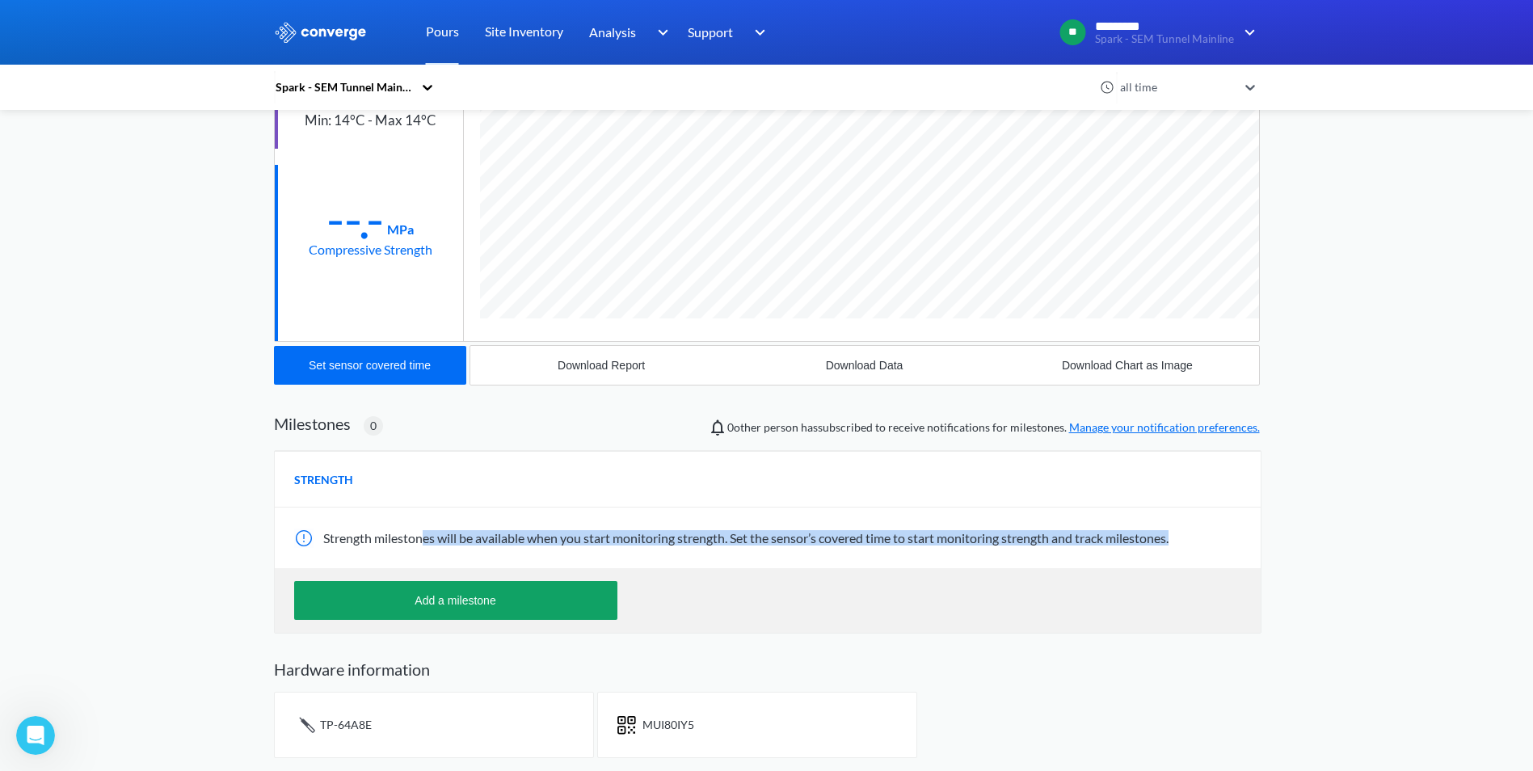
drag, startPoint x: 424, startPoint y: 543, endPoint x: 1185, endPoint y: 531, distance: 761.2
click at [1185, 531] on div "Strength milestones will be available when you start monitoring strength. Set t…" at bounding box center [768, 537] width 986 height 61
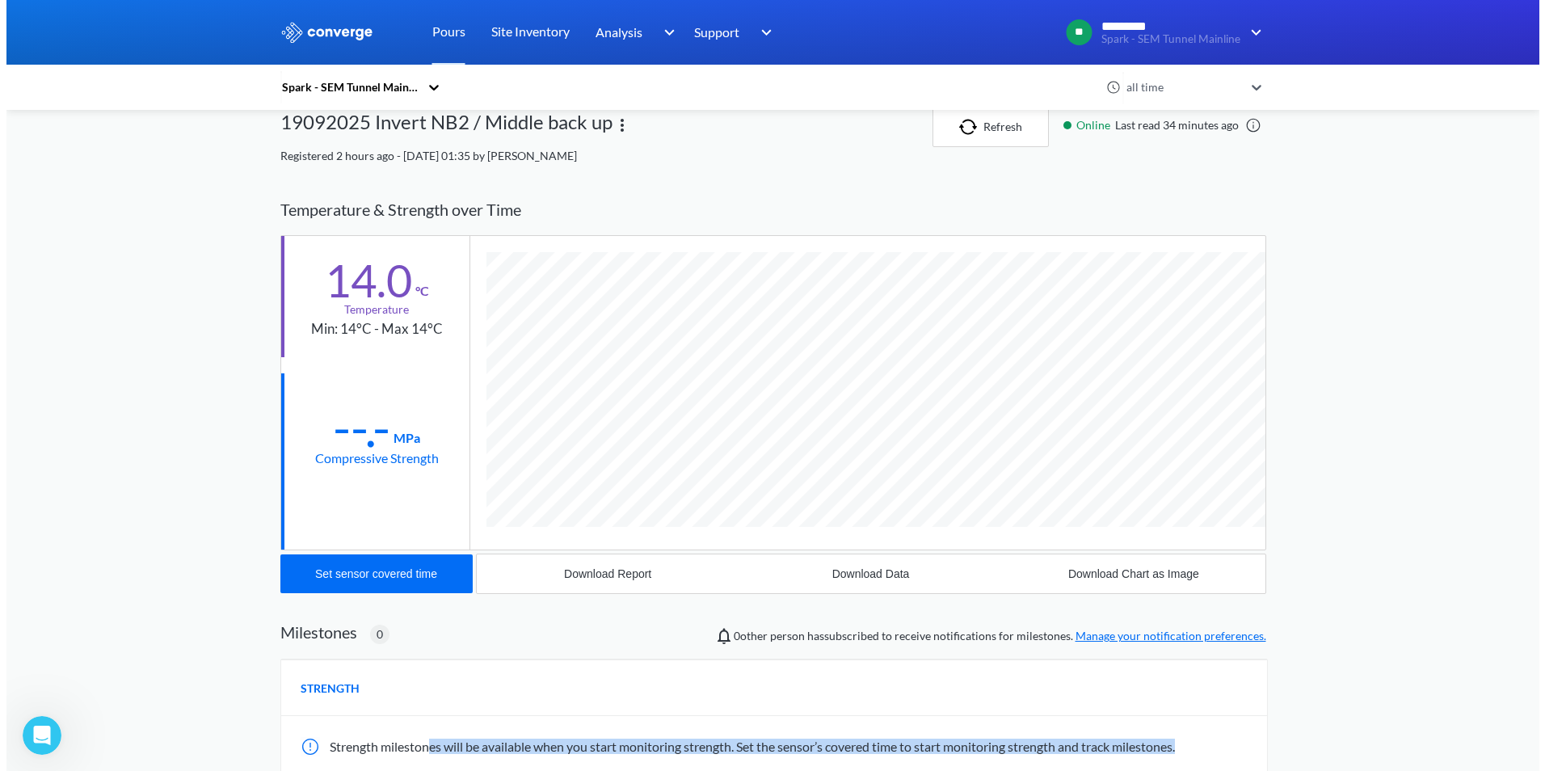
scroll to position [0, 0]
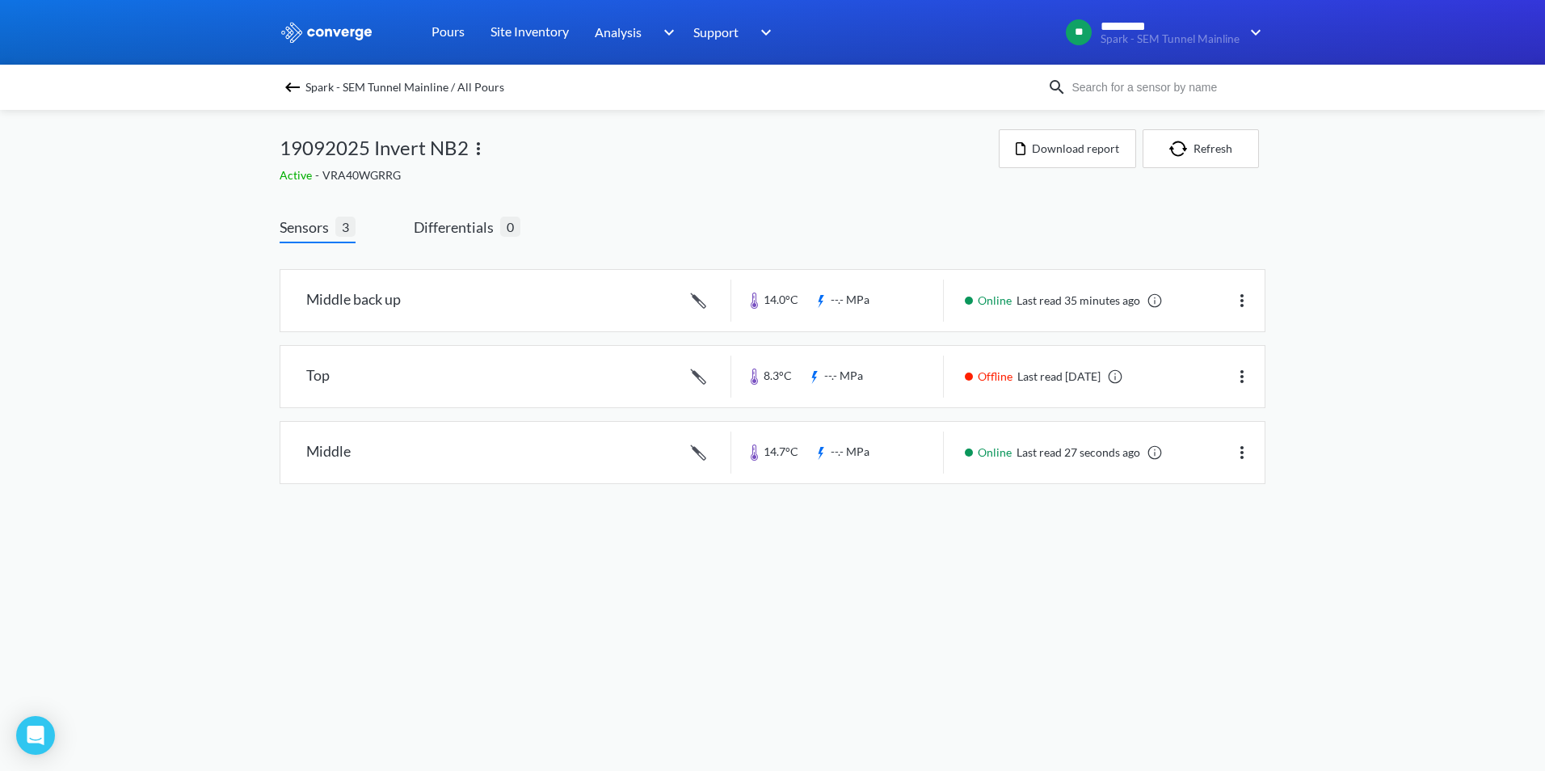
click at [294, 93] on img at bounding box center [292, 87] width 19 height 19
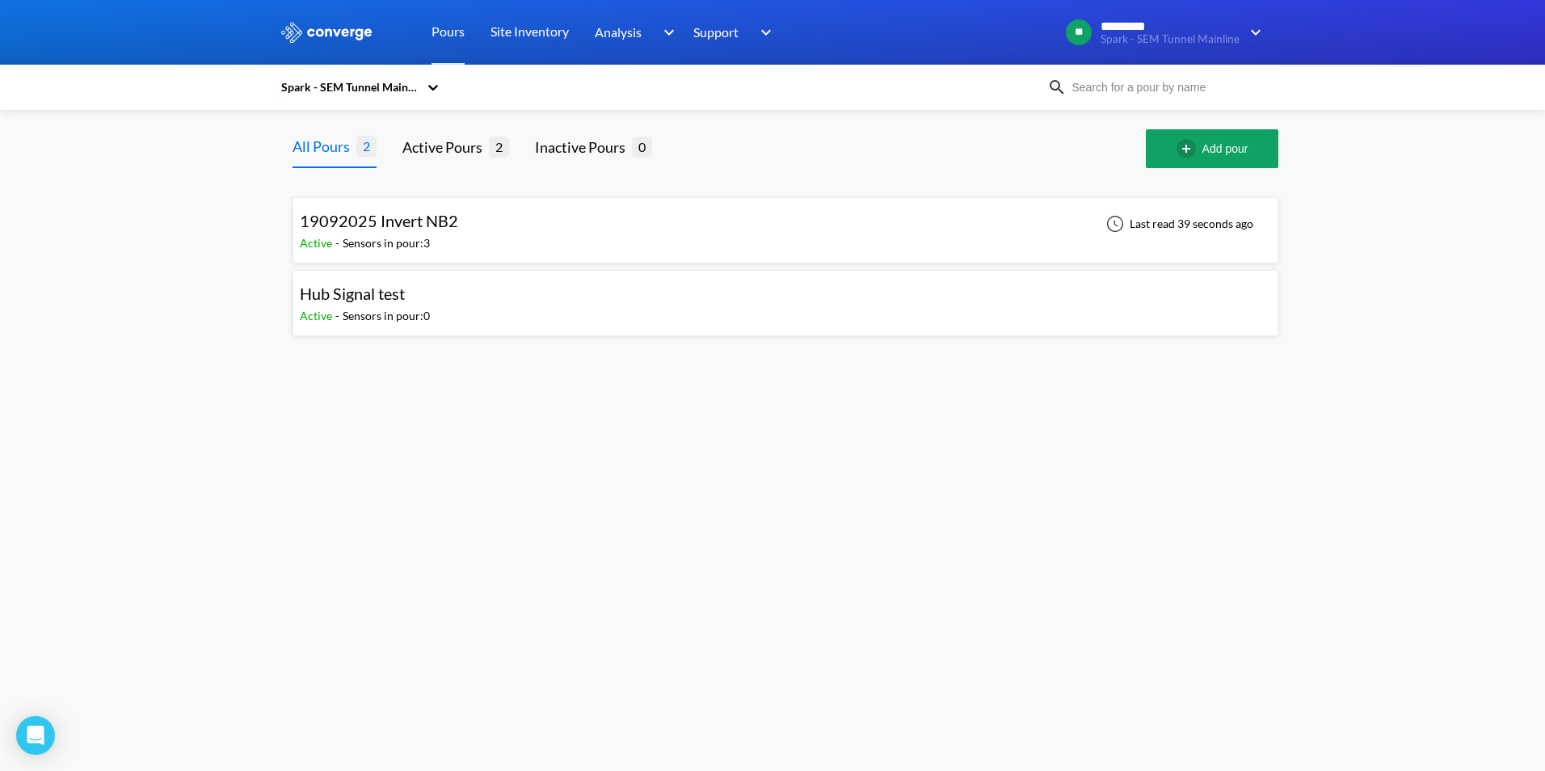
click at [482, 221] on div "19092025 Invert NB2 Active - Sensors in pour: 3 Last read 39 seconds ago" at bounding box center [785, 230] width 971 height 52
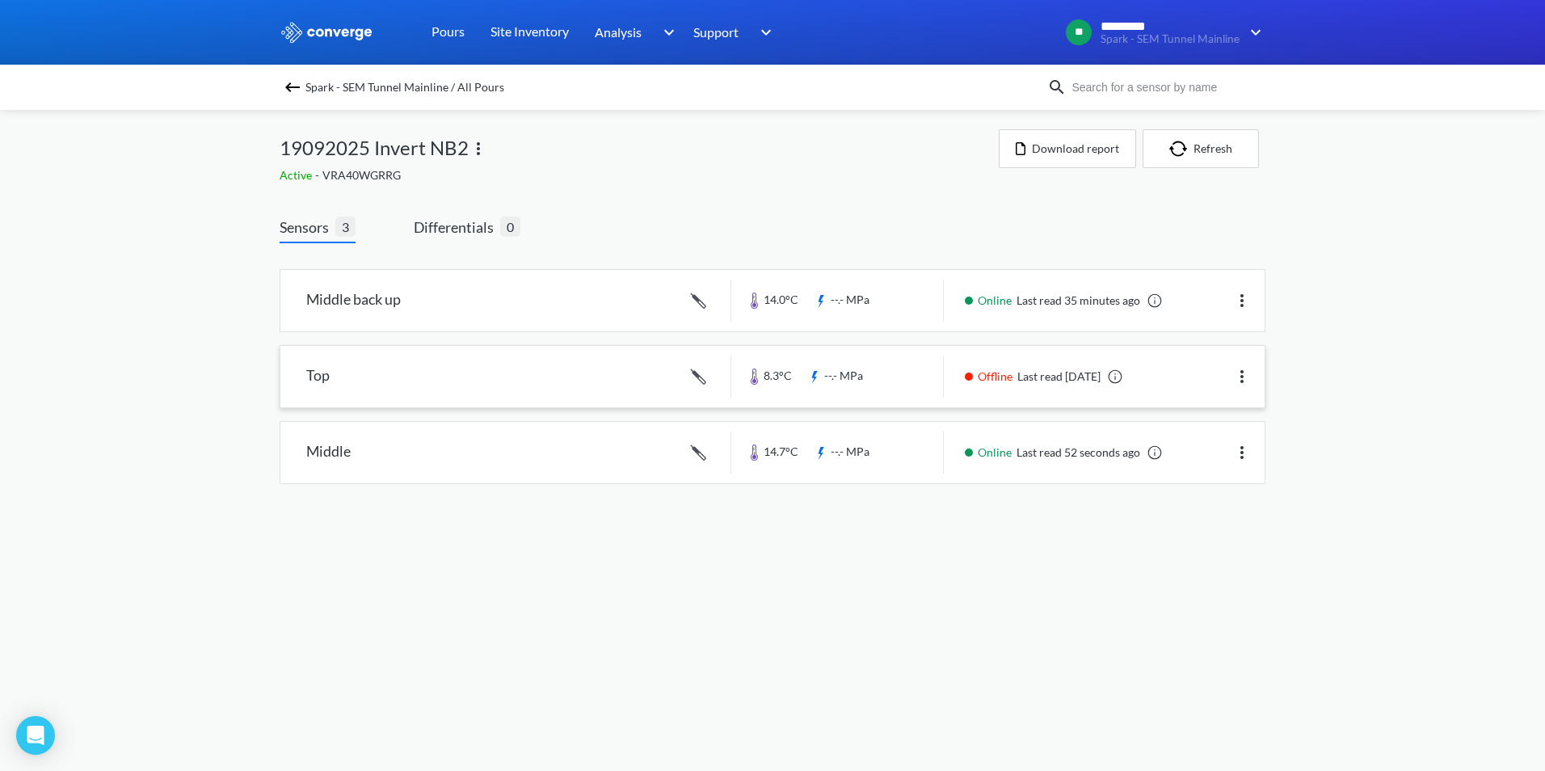
click at [1243, 377] on img at bounding box center [1241, 376] width 19 height 19
click at [1380, 397] on div "MENU Spark - SEM Tunnel Mainline Pours Site Inventory Analysis Concrete Perform…" at bounding box center [772, 258] width 1545 height 516
click at [474, 384] on link at bounding box center [772, 376] width 984 height 61
click at [588, 311] on link at bounding box center [772, 300] width 984 height 61
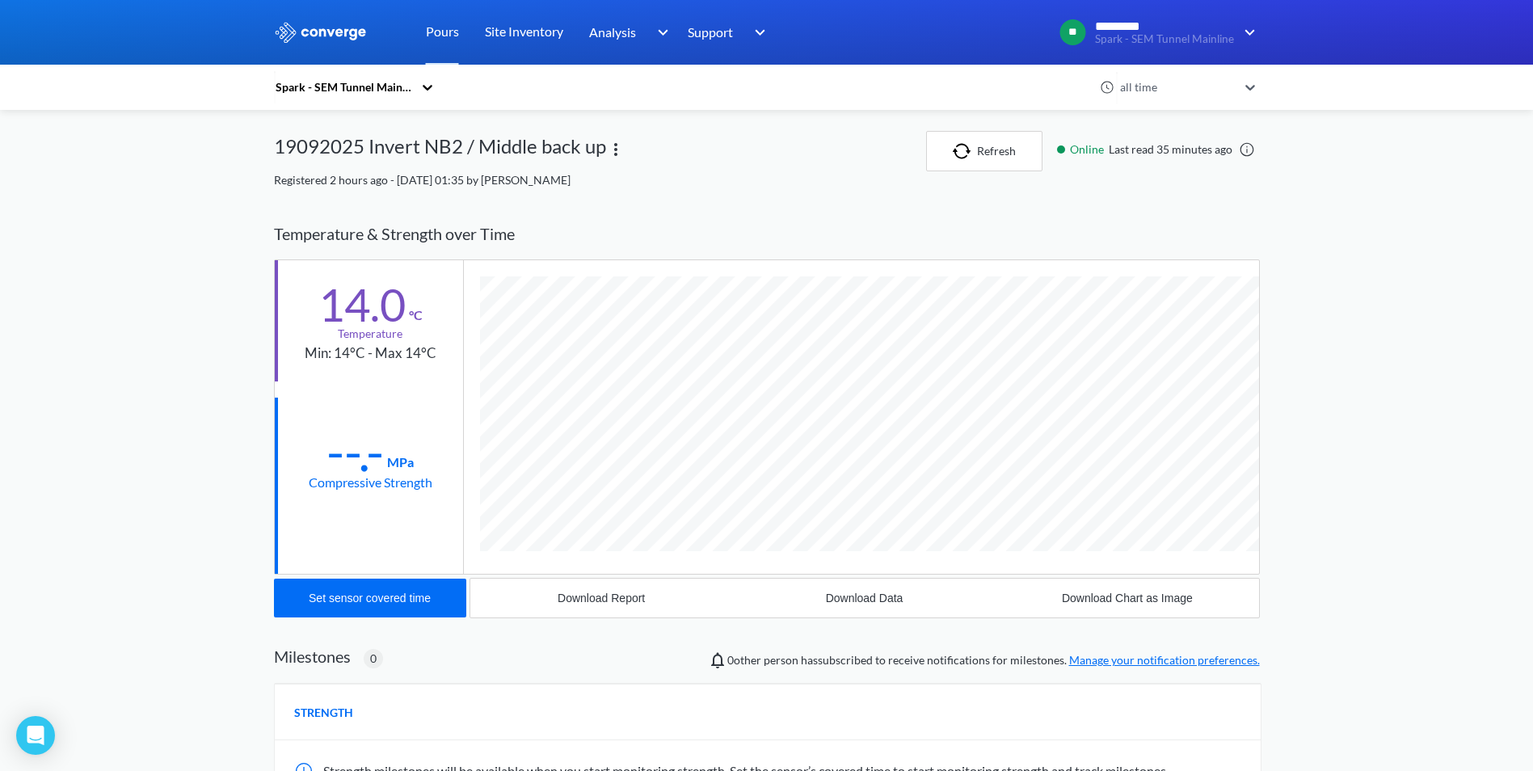
scroll to position [860, 986]
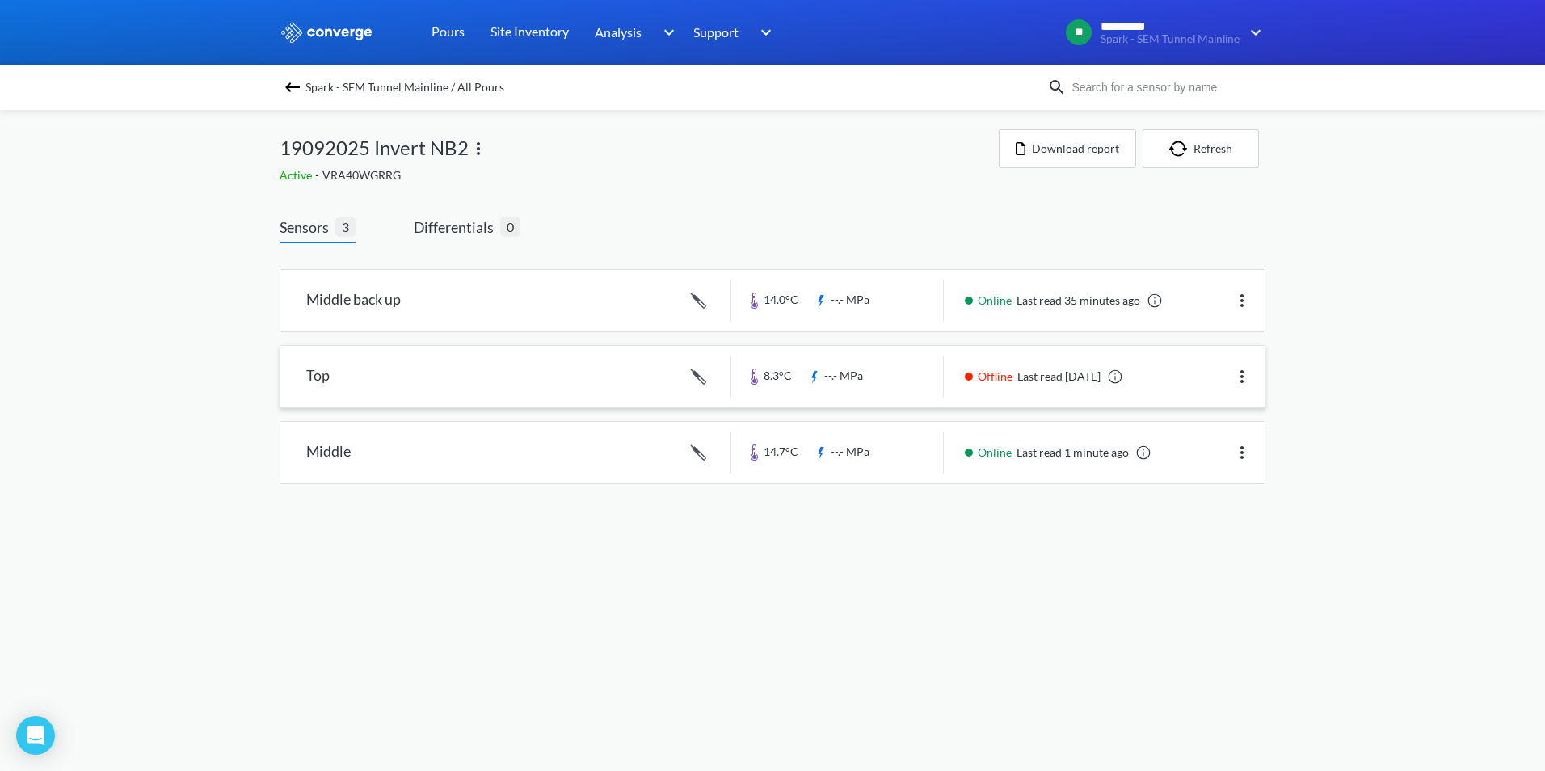
click at [625, 385] on link at bounding box center [772, 376] width 984 height 61
click at [473, 462] on link at bounding box center [772, 452] width 984 height 61
click at [513, 27] on link "Site Inventory" at bounding box center [529, 32] width 78 height 65
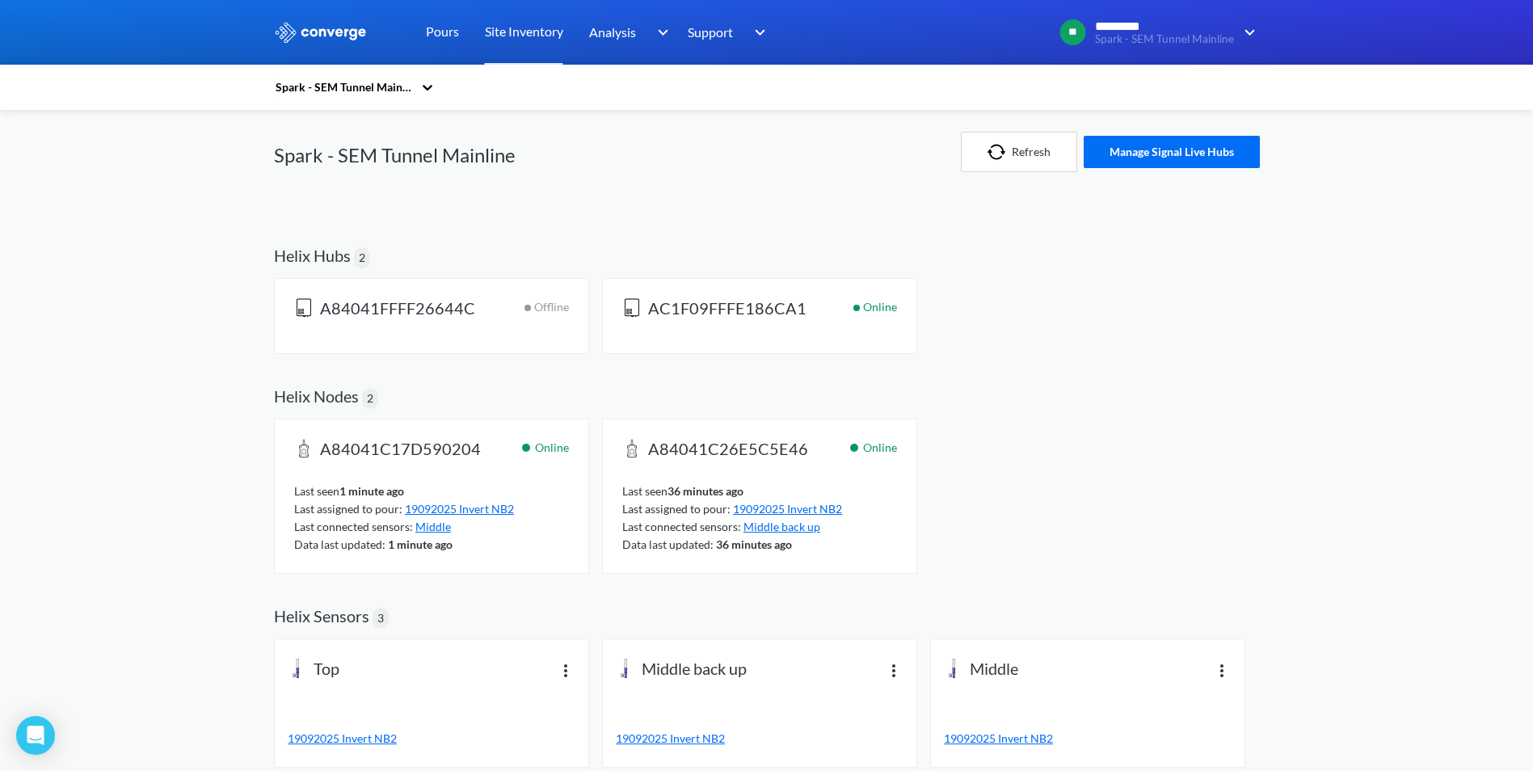
scroll to position [3, 0]
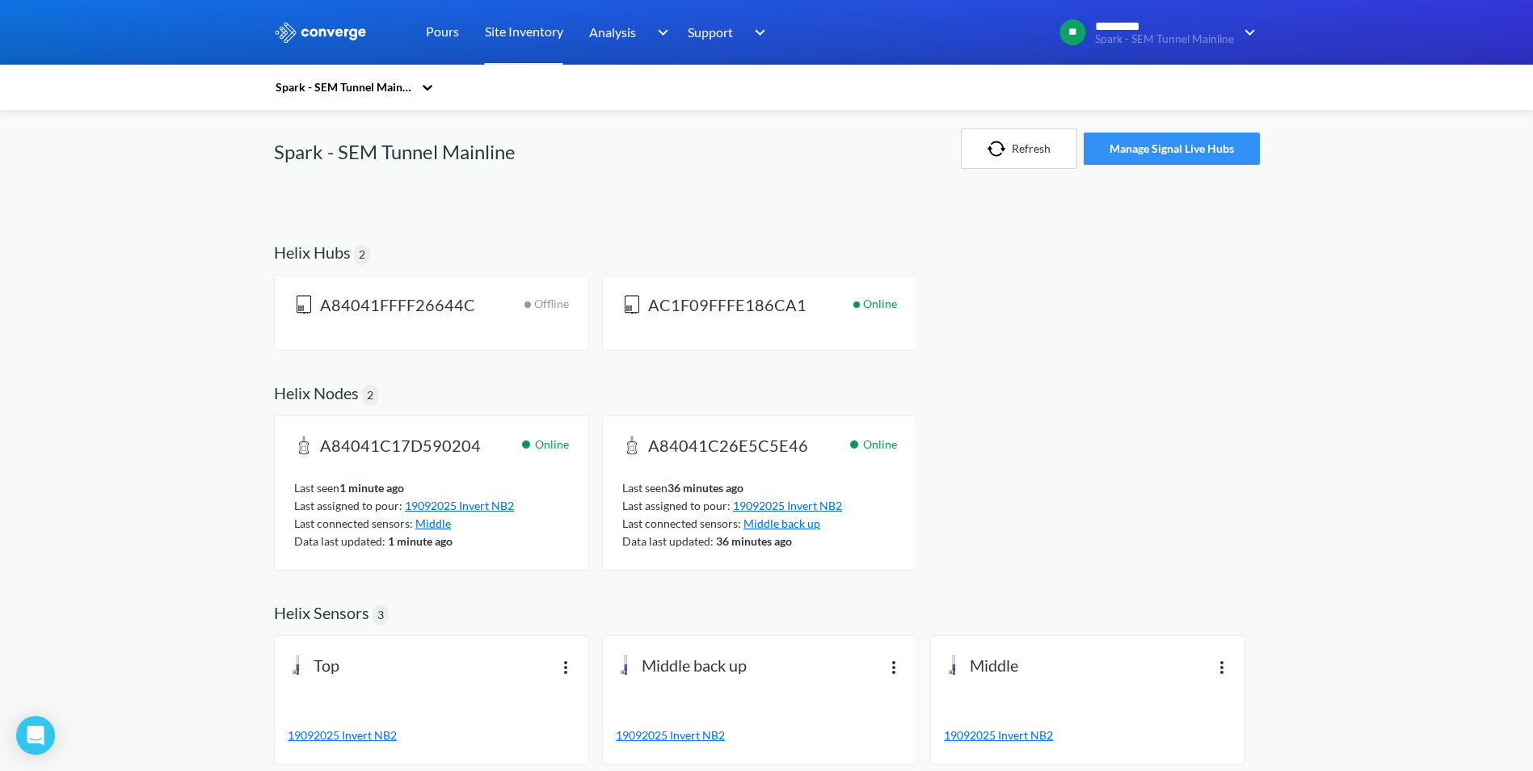
click at [1120, 148] on button "Manage Signal Live Hubs" at bounding box center [1171, 149] width 176 height 32
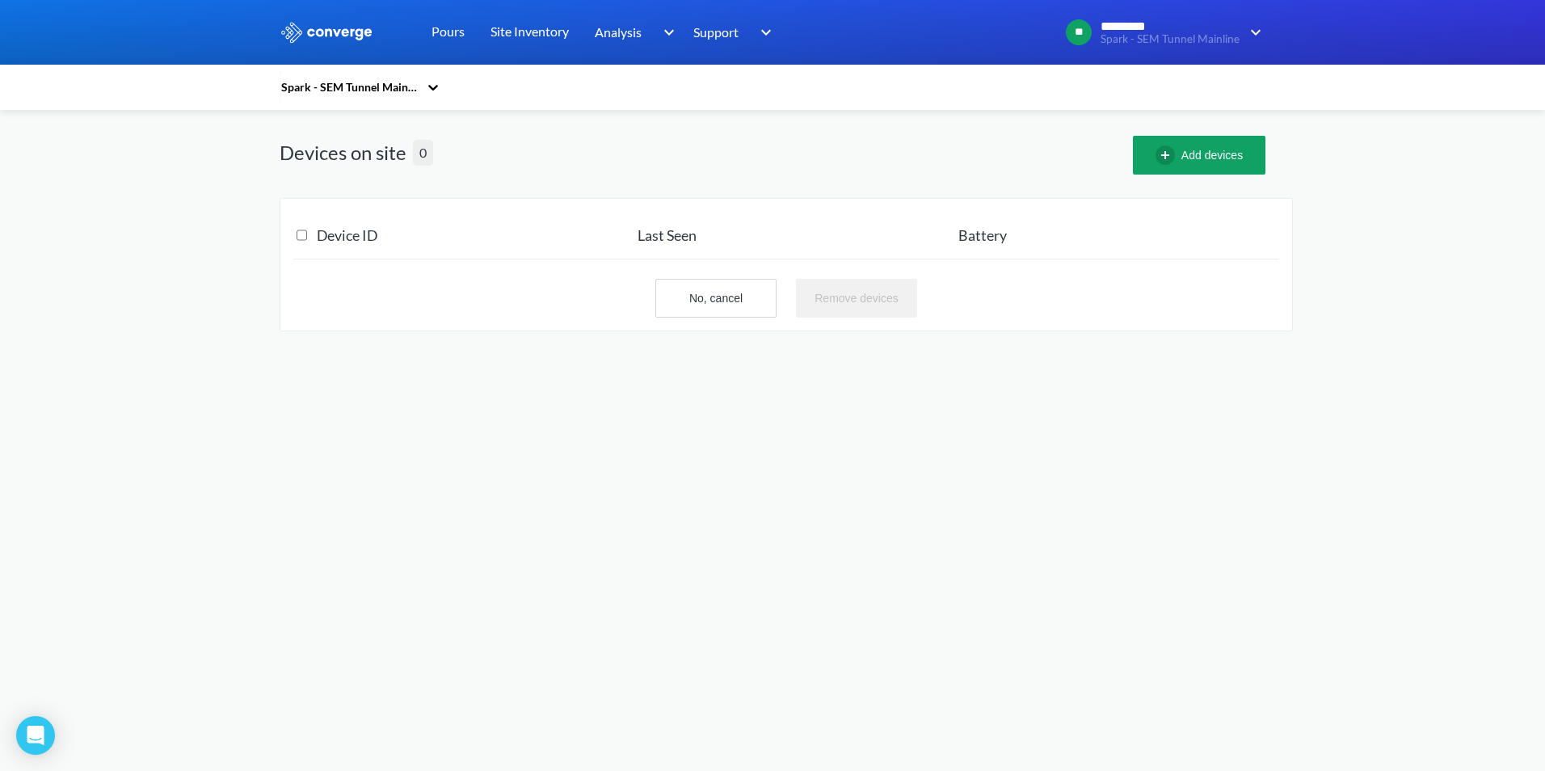
click at [763, 531] on body "Sorry, this feature is not available in the demo OK MENU Spark - SEM Tunnel Mai…" at bounding box center [772, 385] width 1545 height 771
click at [1125, 624] on body "Sorry, this feature is not available in the demo OK MENU Spark - SEM Tunnel Mai…" at bounding box center [772, 385] width 1545 height 771
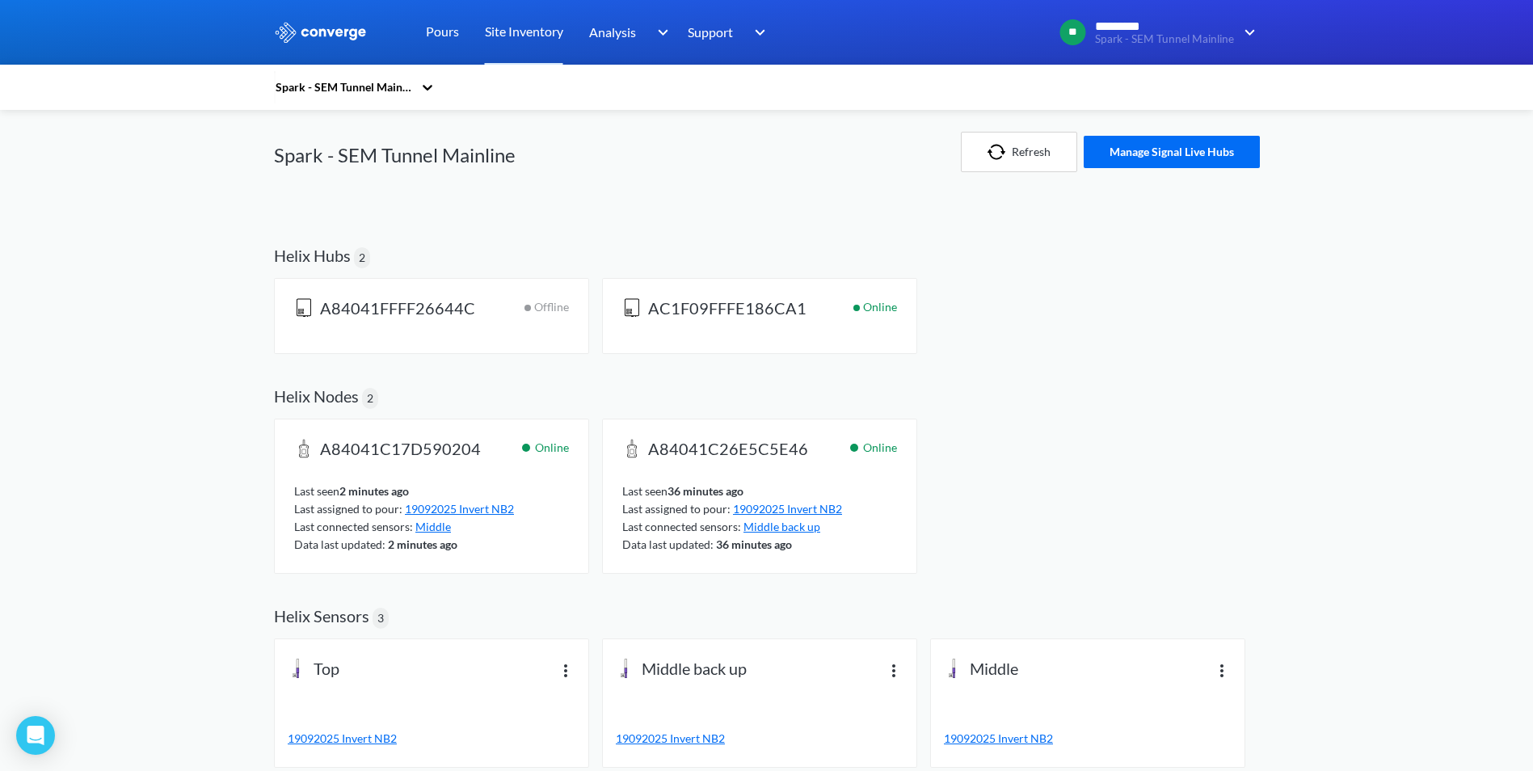
click at [372, 313] on span "A84041FFFF26644C" at bounding box center [397, 309] width 155 height 23
click at [331, 309] on span "A84041FFFF26644C" at bounding box center [397, 309] width 155 height 23
drag, startPoint x: 331, startPoint y: 309, endPoint x: 1, endPoint y: 334, distance: 331.4
click at [1, 334] on div "MENU Spark - SEM Tunnel Mainline Pours Site Inventory Analysis Concrete Perform…" at bounding box center [766, 387] width 1533 height 774
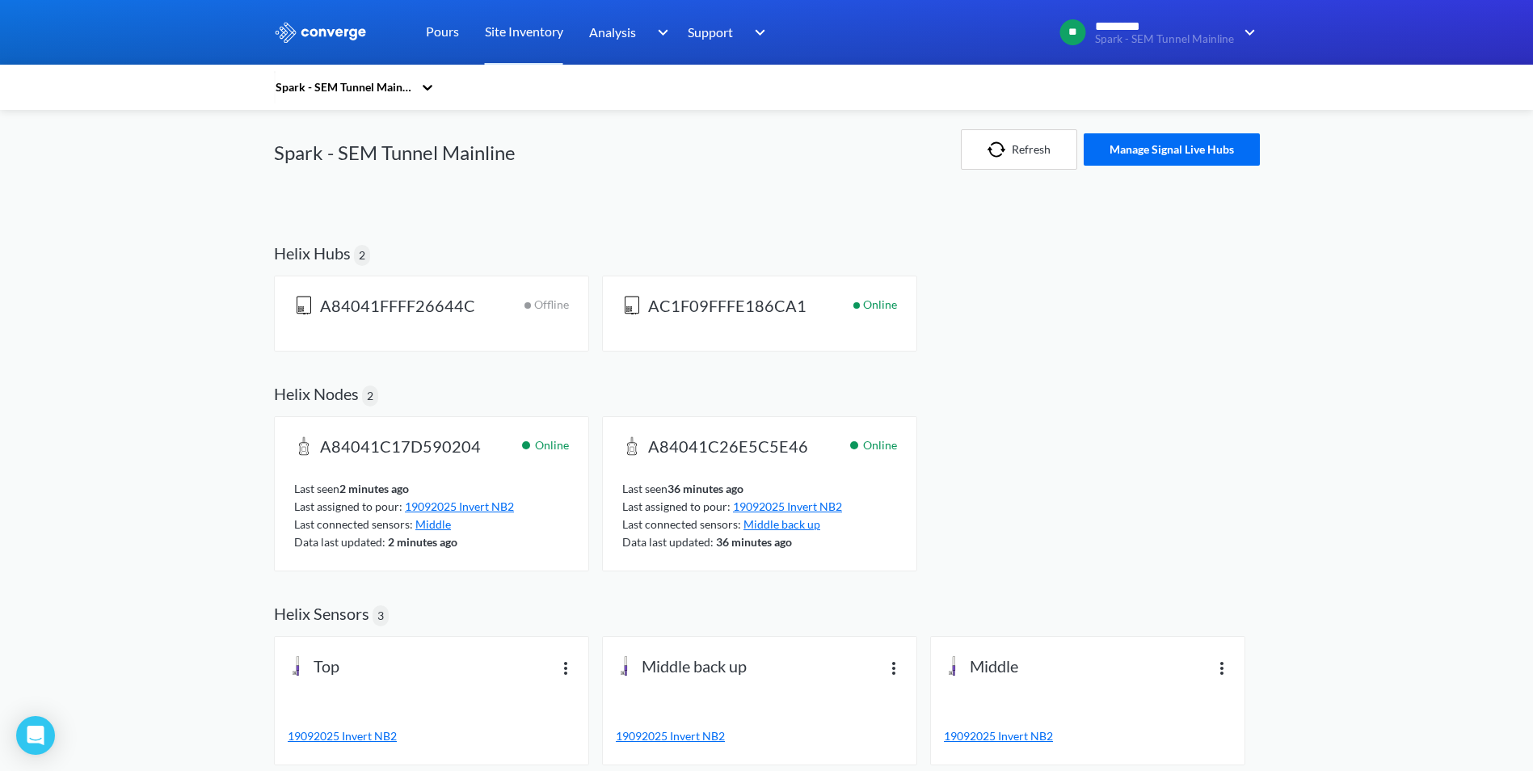
scroll to position [3, 0]
click at [563, 665] on img at bounding box center [565, 666] width 19 height 19
click at [528, 652] on div "View info" at bounding box center [523, 651] width 103 height 31
click at [890, 669] on img at bounding box center [893, 666] width 19 height 19
click at [876, 650] on div "View info" at bounding box center [851, 651] width 103 height 31
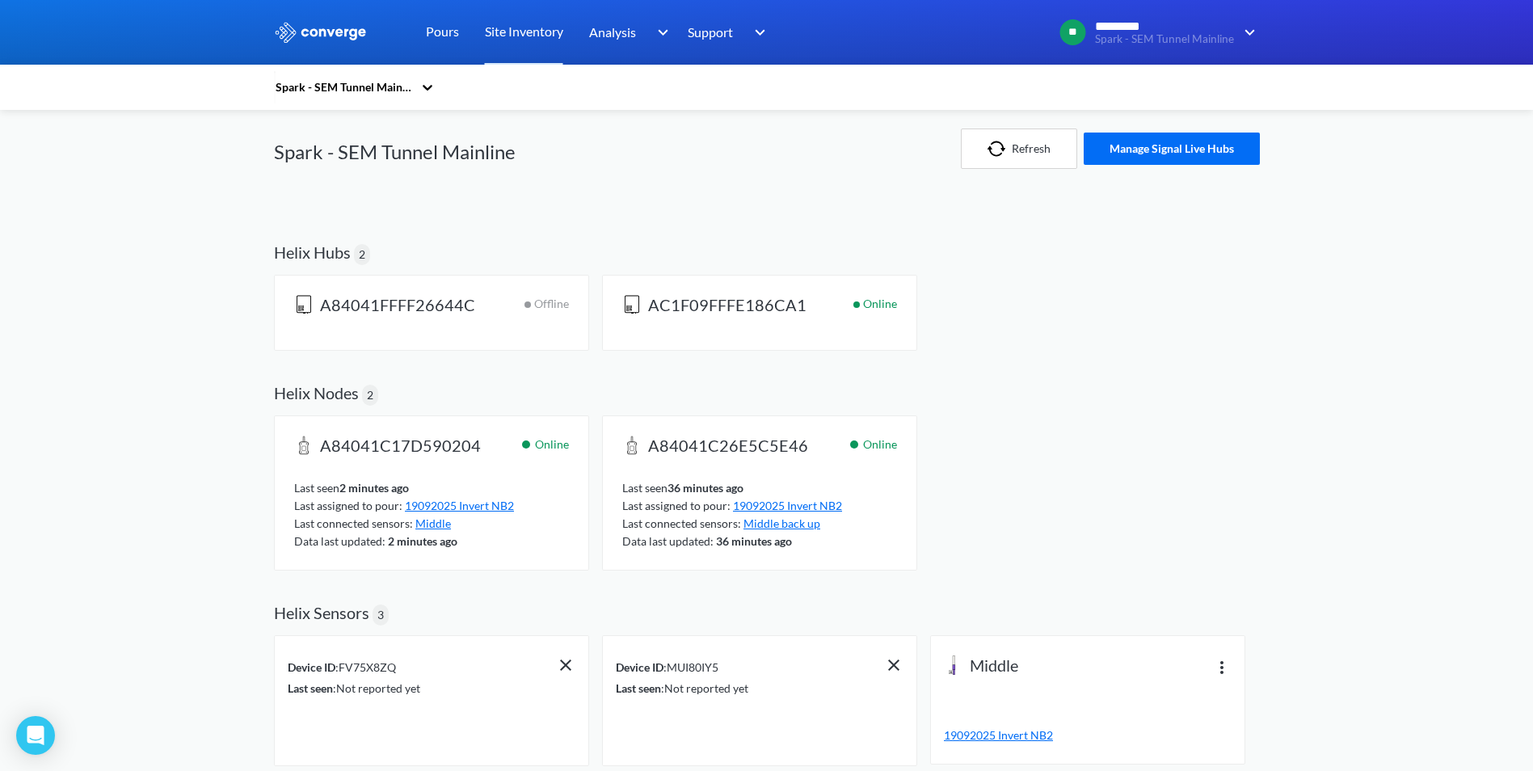
click at [1222, 664] on img at bounding box center [1221, 666] width 19 height 19
click at [1192, 642] on div "View info" at bounding box center [1179, 651] width 103 height 31
click at [1032, 165] on button "Refresh" at bounding box center [1019, 148] width 116 height 40
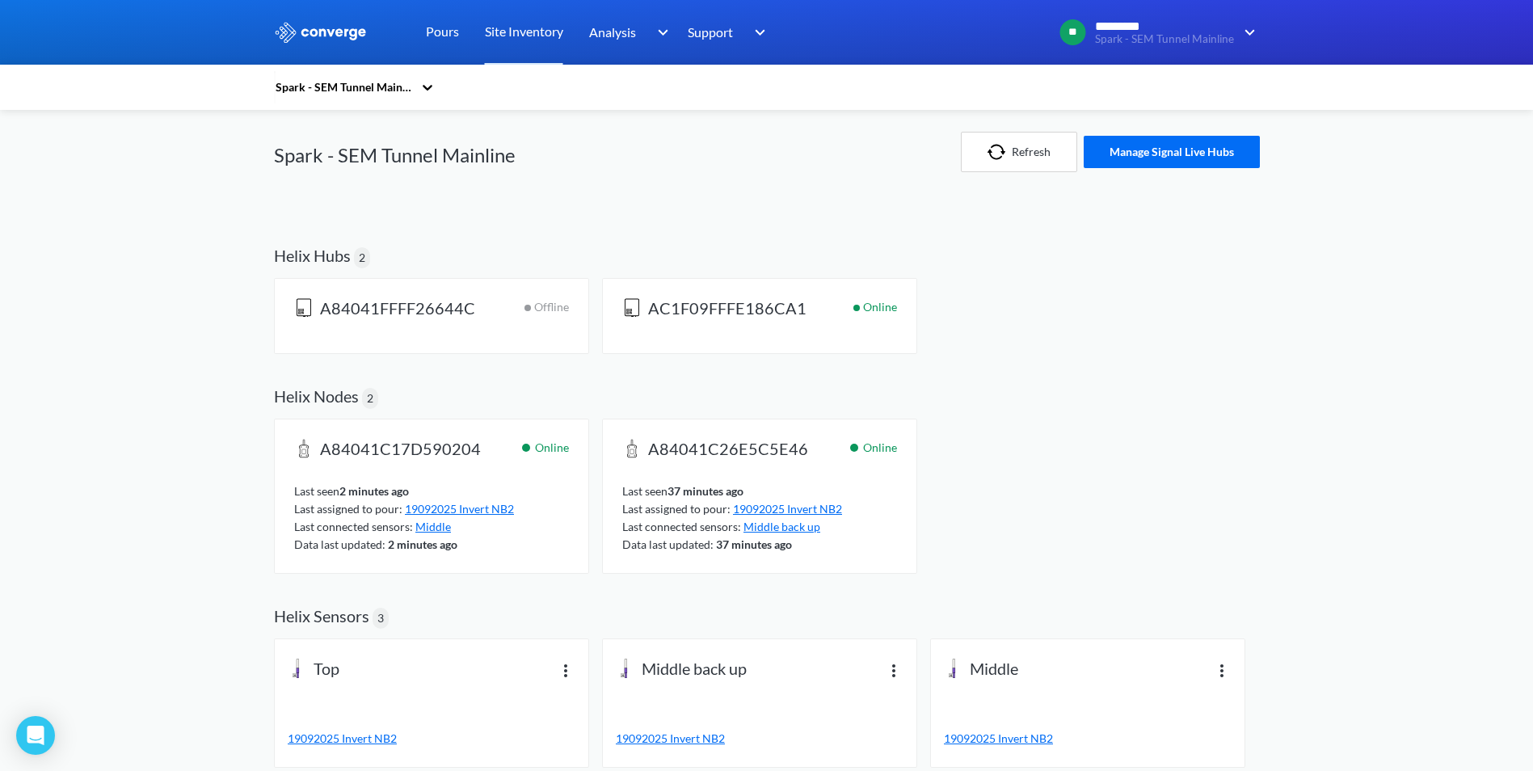
click at [905, 672] on div "Middle back up 19092025 Invert NB2" at bounding box center [759, 703] width 313 height 128
click at [901, 672] on img at bounding box center [893, 669] width 19 height 19
click at [855, 654] on div "View info" at bounding box center [851, 654] width 103 height 31
click at [1219, 671] on img at bounding box center [1221, 669] width 19 height 19
click at [1162, 650] on div "View info" at bounding box center [1179, 654] width 103 height 31
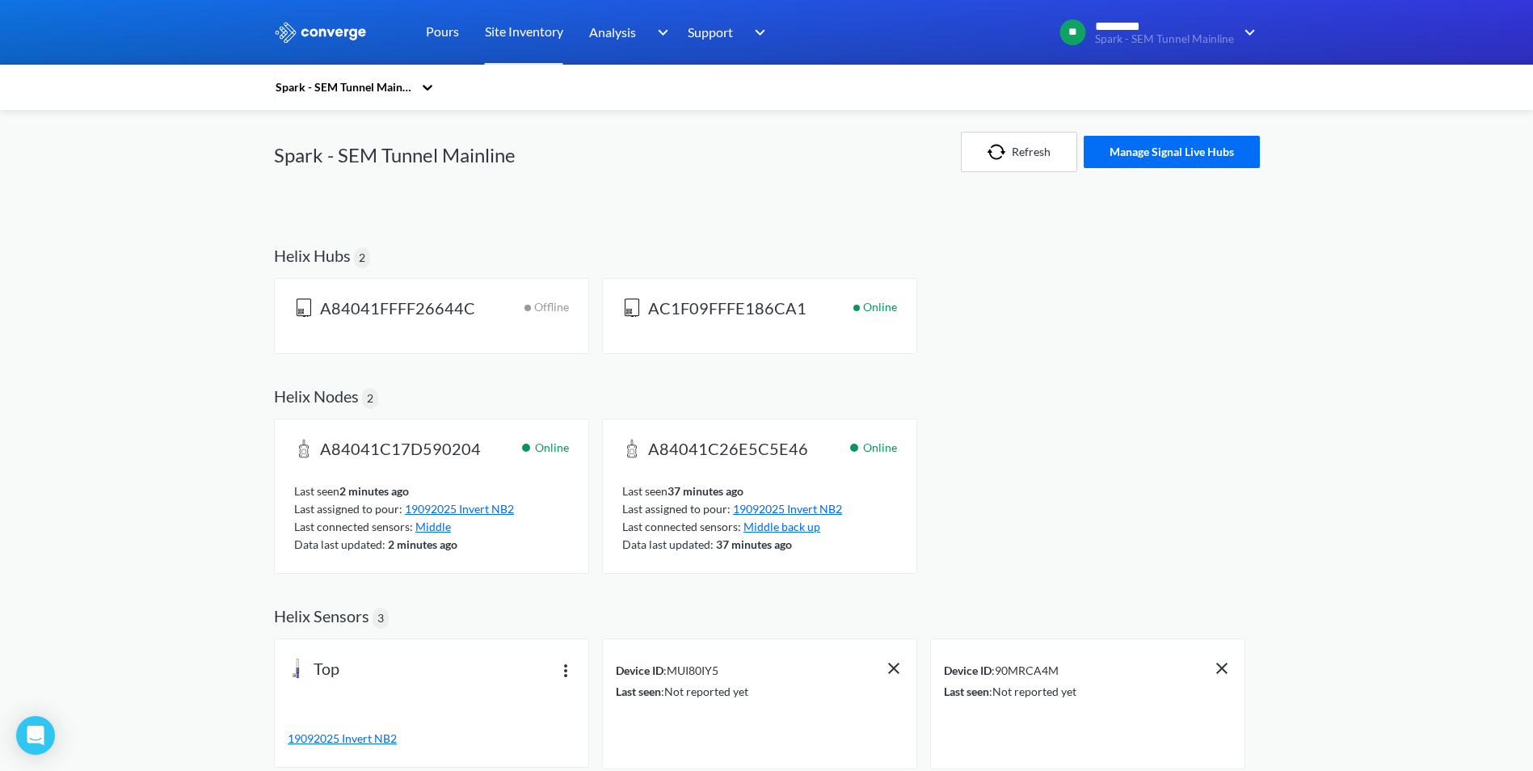
click at [1083, 482] on div "A84041C17D590204 Online Last seen 2 minutes ago Last assigned to pour: 19092025…" at bounding box center [767, 500] width 986 height 162
